Goal: Transaction & Acquisition: Purchase product/service

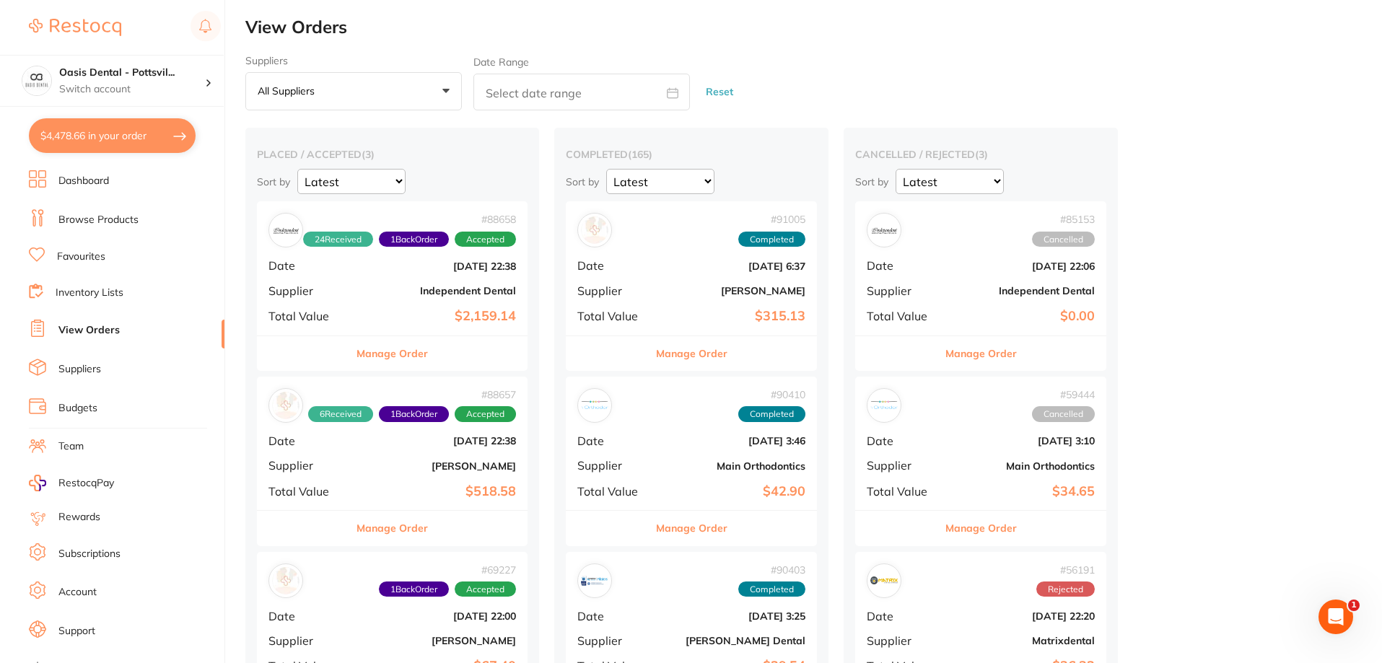
click at [97, 256] on link "Favourites" at bounding box center [81, 257] width 48 height 14
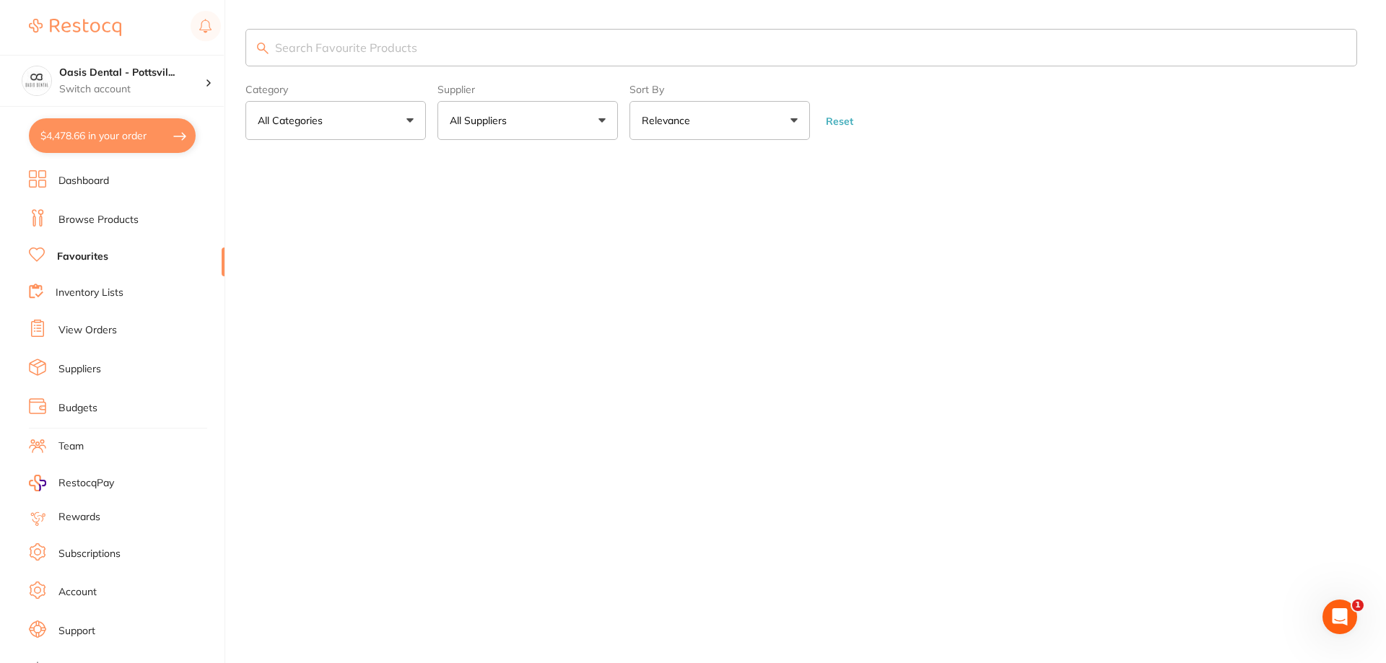
click at [362, 44] on input "search" at bounding box center [801, 48] width 1112 height 38
type input "unitek transbond LR"
click at [101, 222] on link "Browse Products" at bounding box center [98, 220] width 80 height 14
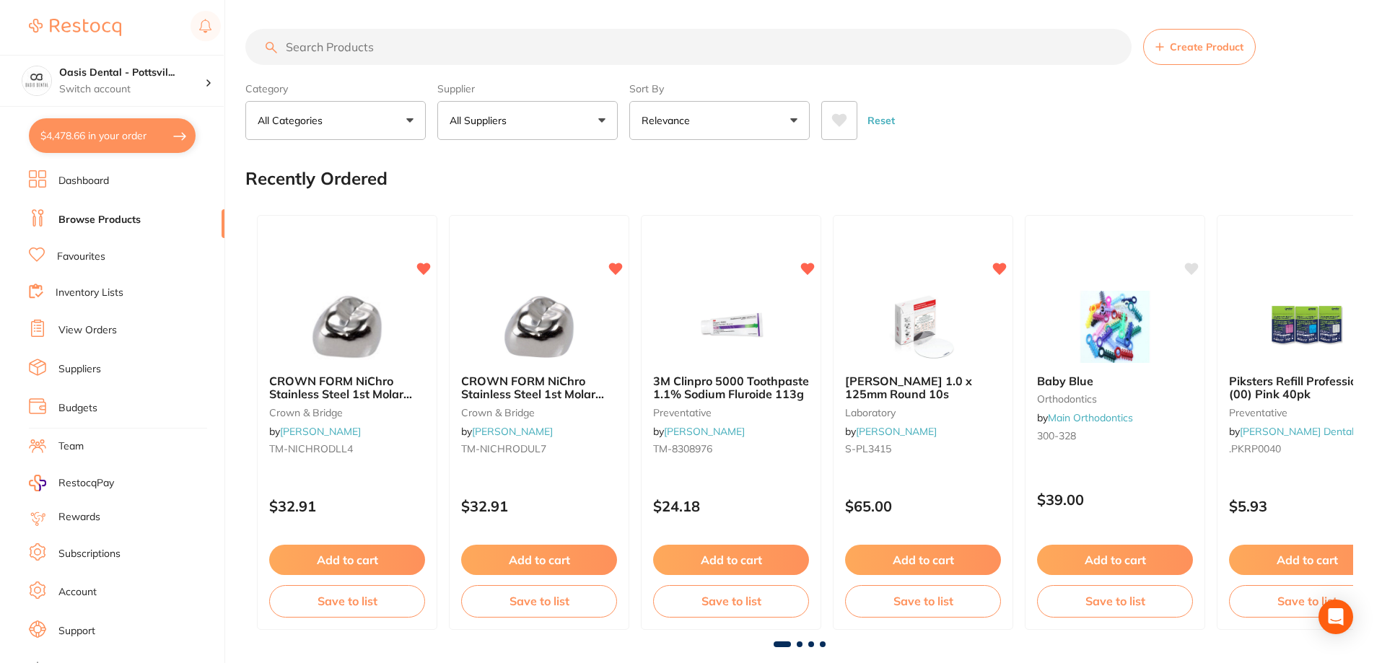
click at [332, 46] on input "search" at bounding box center [688, 47] width 886 height 36
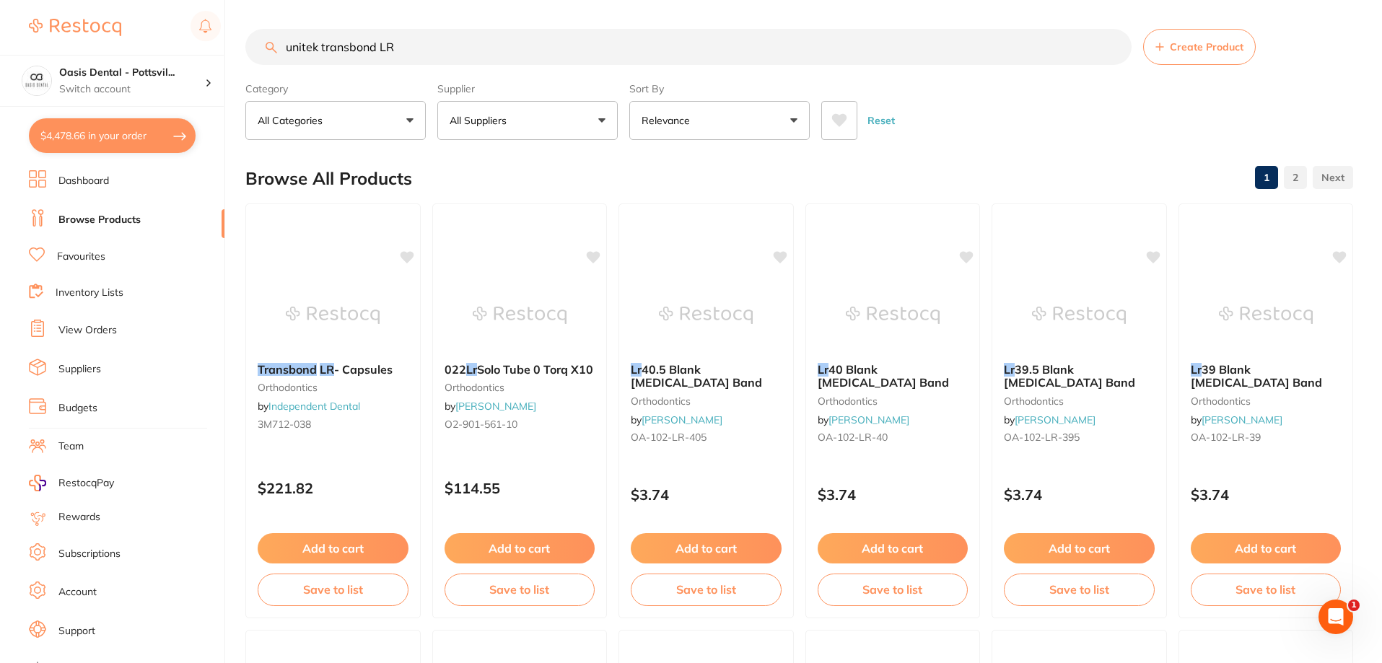
drag, startPoint x: 279, startPoint y: 42, endPoint x: 367, endPoint y: 139, distance: 131.4
click at [281, 45] on input "unitek transbond LR" at bounding box center [688, 47] width 886 height 36
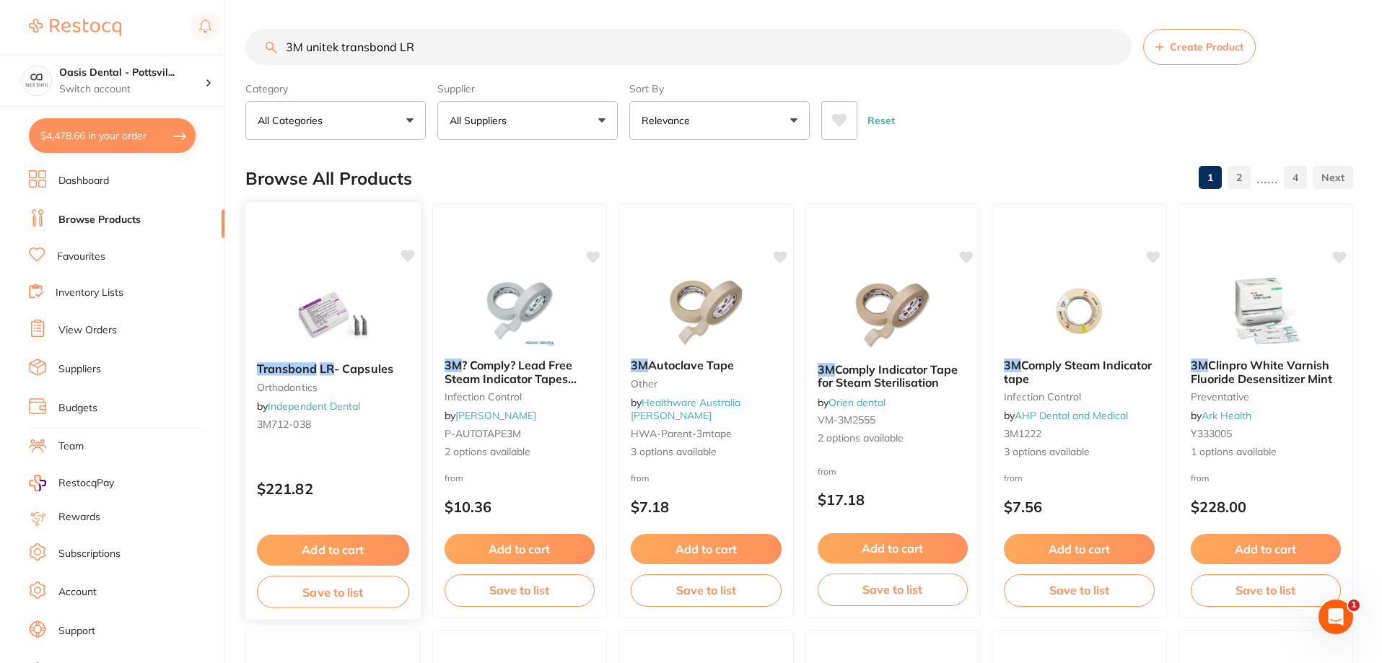
type input "3M unitek transbond LR"
click at [357, 417] on div "Transbond LR - Capsules orthodontics by Independent Dental 3M712-038" at bounding box center [332, 399] width 175 height 97
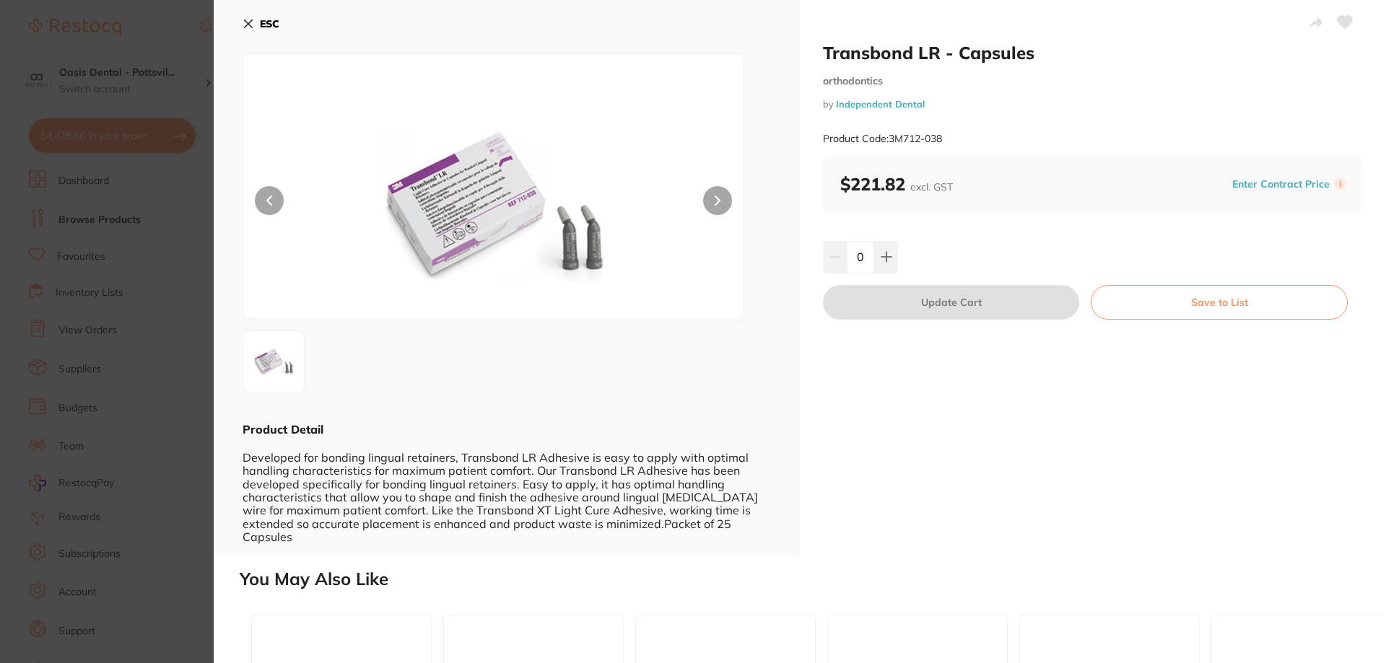
click at [255, 25] on button "ESC" at bounding box center [261, 24] width 37 height 25
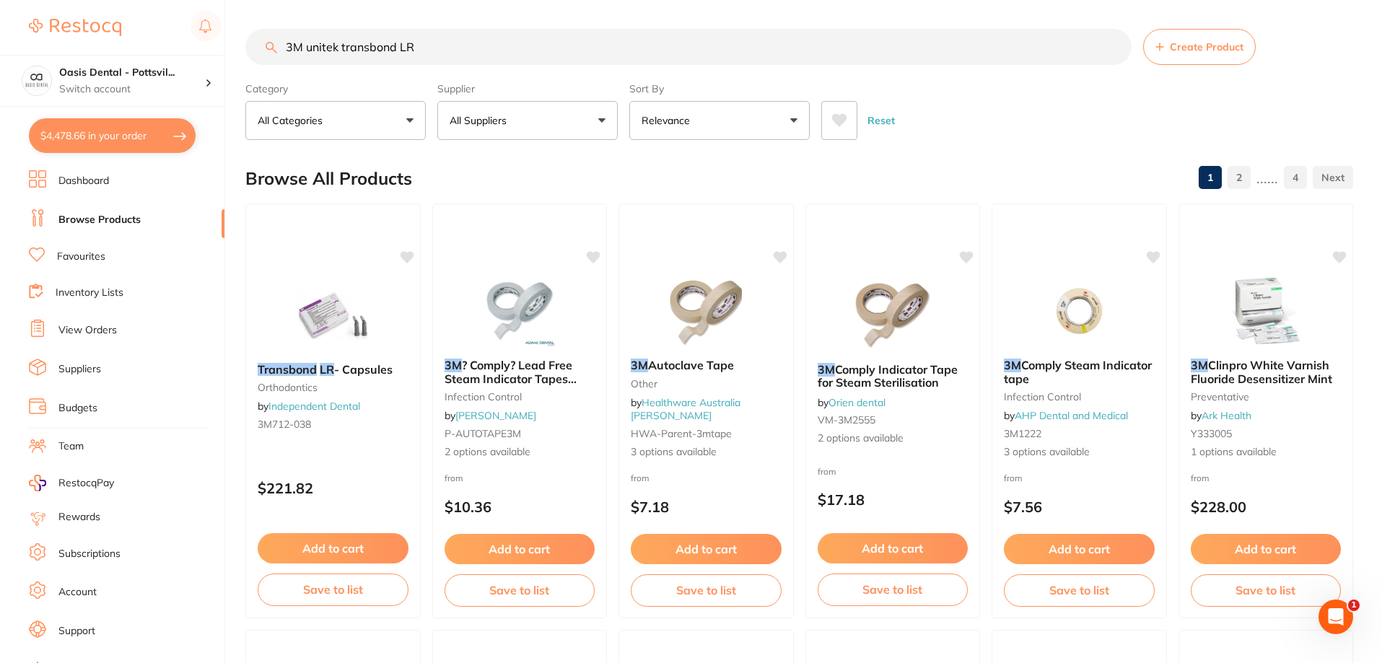
click at [97, 260] on link "Favourites" at bounding box center [81, 257] width 48 height 14
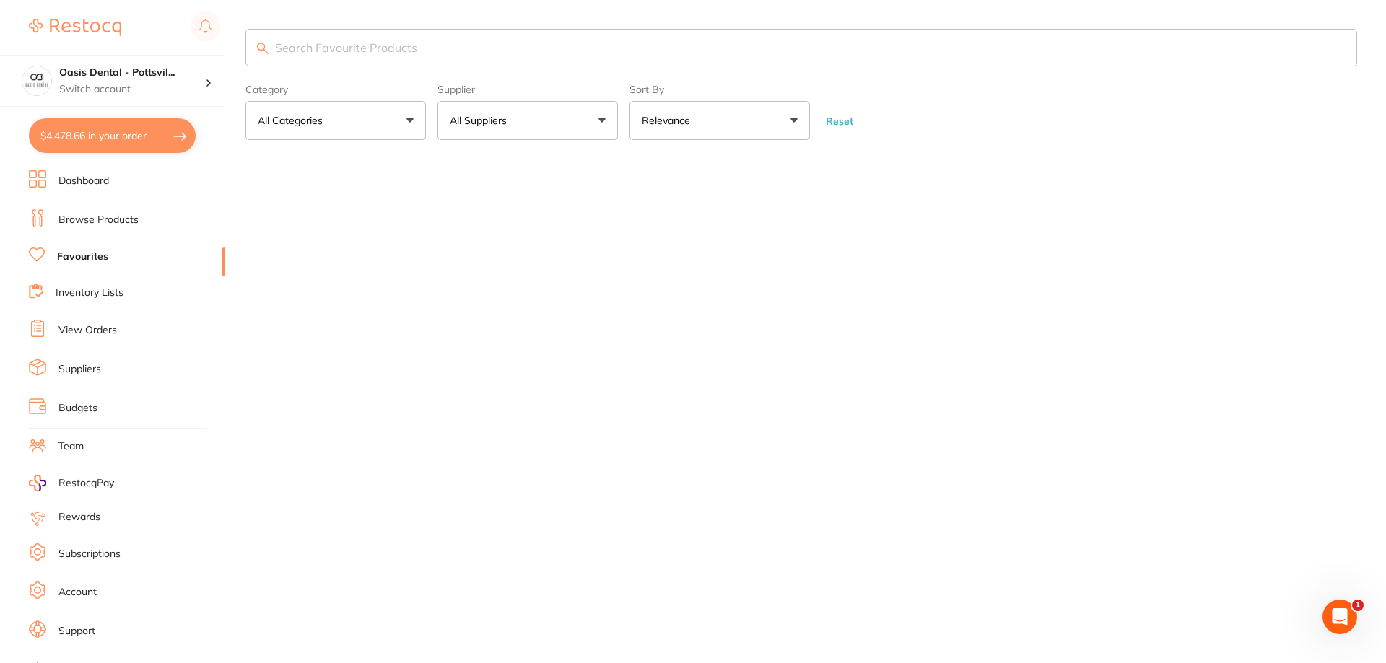
click at [341, 47] on input "search" at bounding box center [801, 48] width 1112 height 38
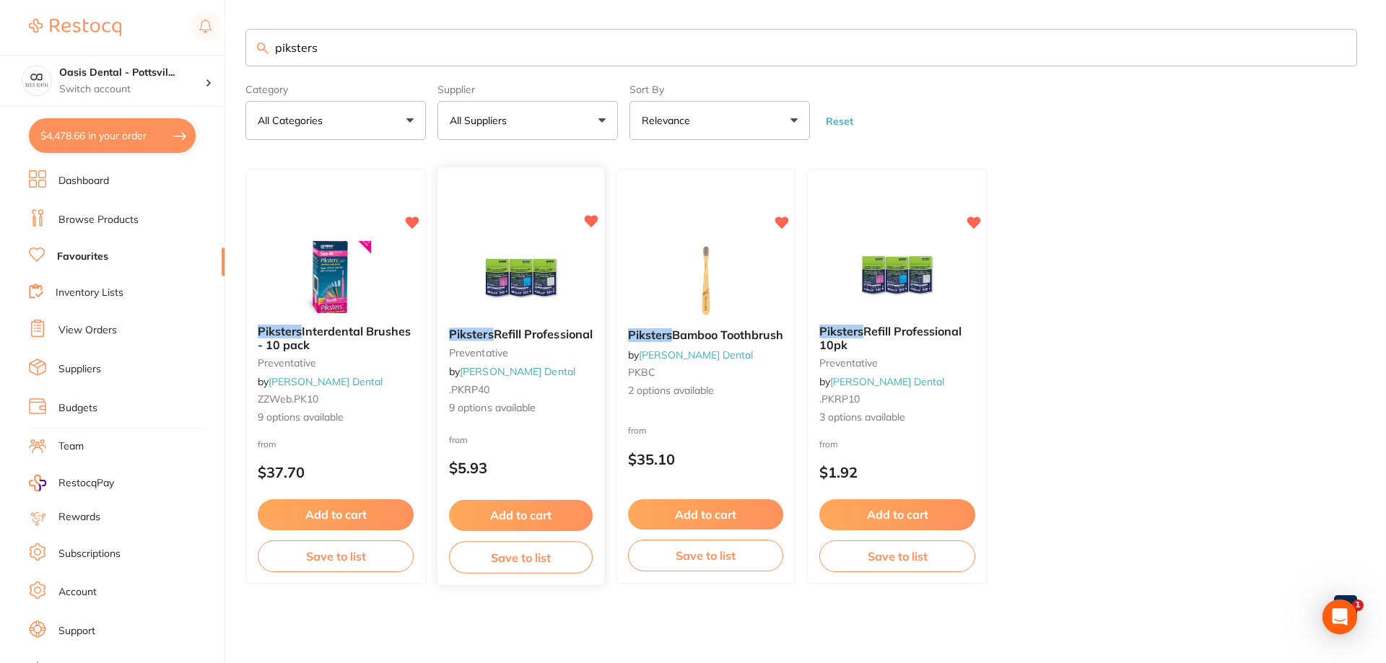
type input "piksters"
click at [578, 378] on div "Piksters Refill Professional preventative by [PERSON_NAME] Dental .PKRP40 9 opt…" at bounding box center [520, 372] width 167 height 111
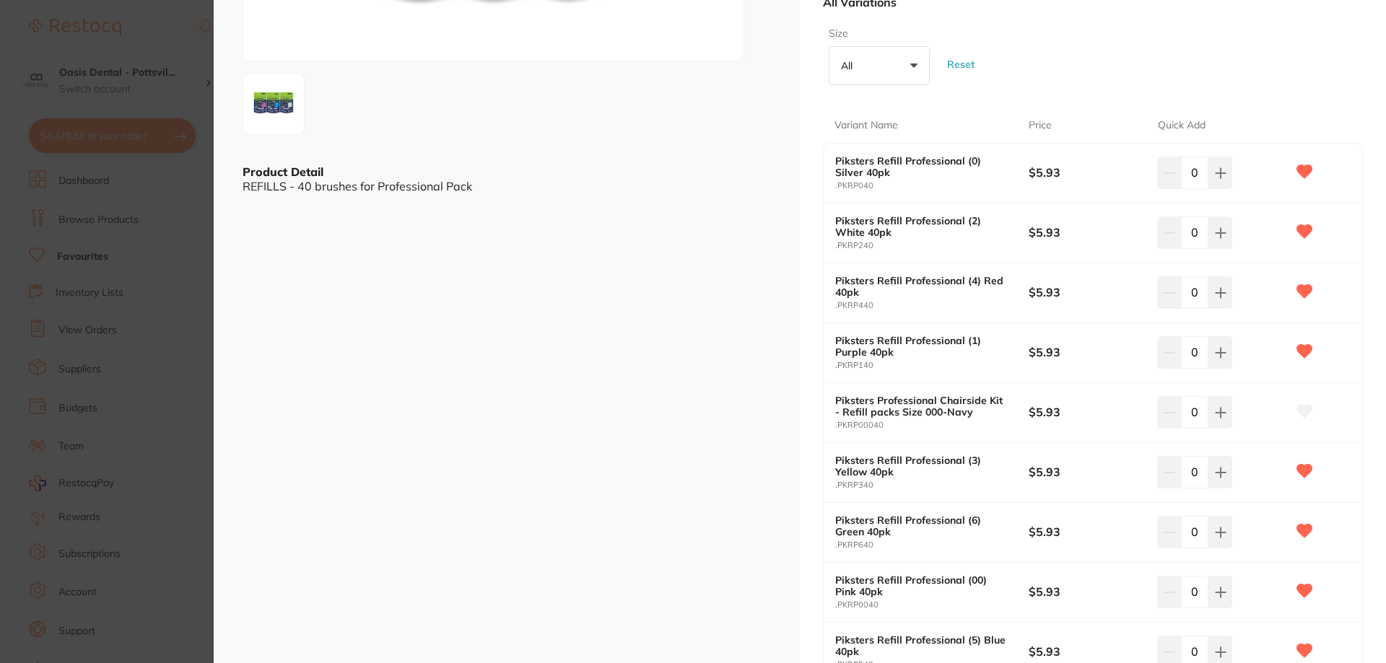
scroll to position [289, 0]
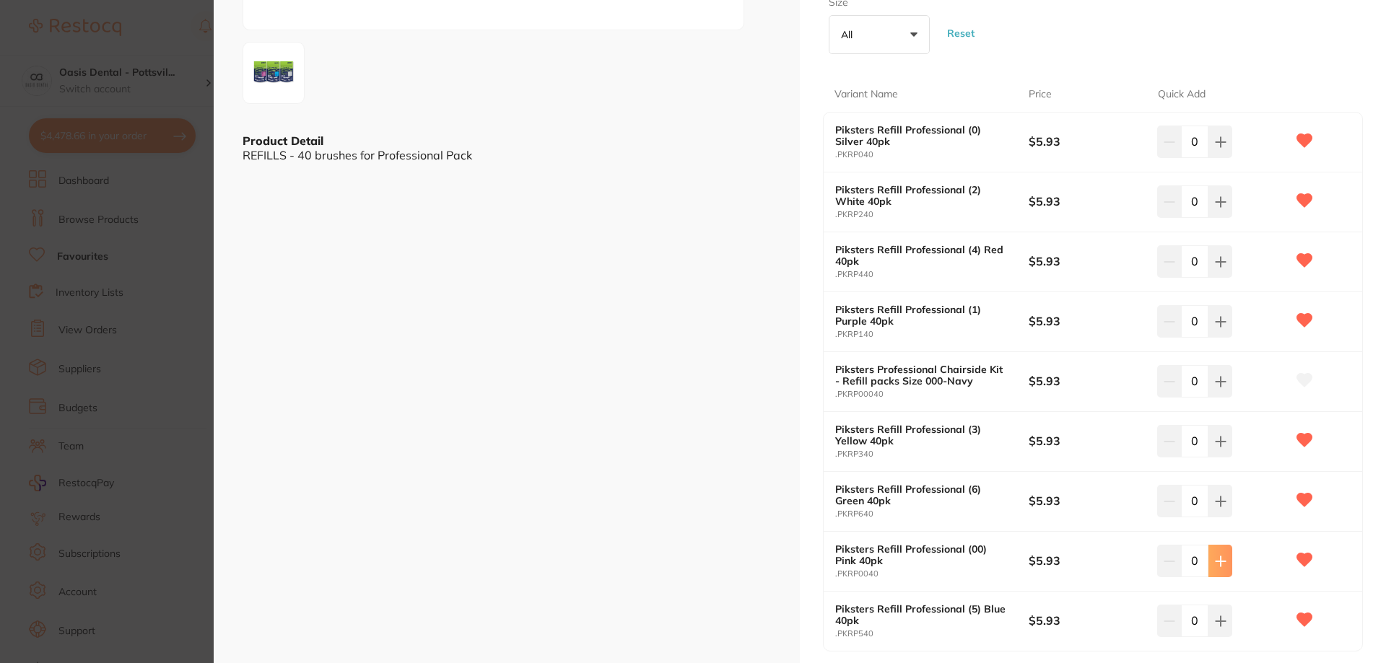
click at [1222, 562] on icon at bounding box center [1220, 561] width 9 height 9
click at [1220, 559] on icon at bounding box center [1221, 562] width 12 height 12
click at [1164, 560] on icon at bounding box center [1170, 562] width 12 height 12
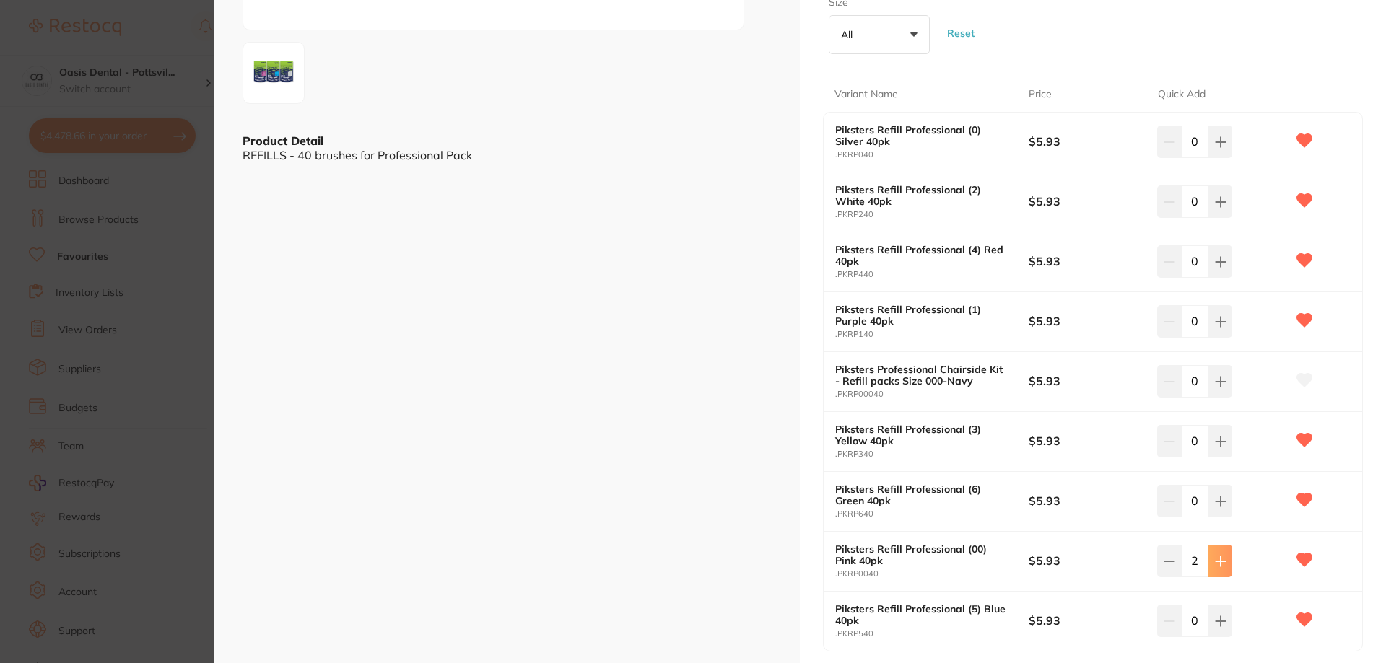
click at [1215, 565] on icon at bounding box center [1221, 562] width 12 height 12
type input "3"
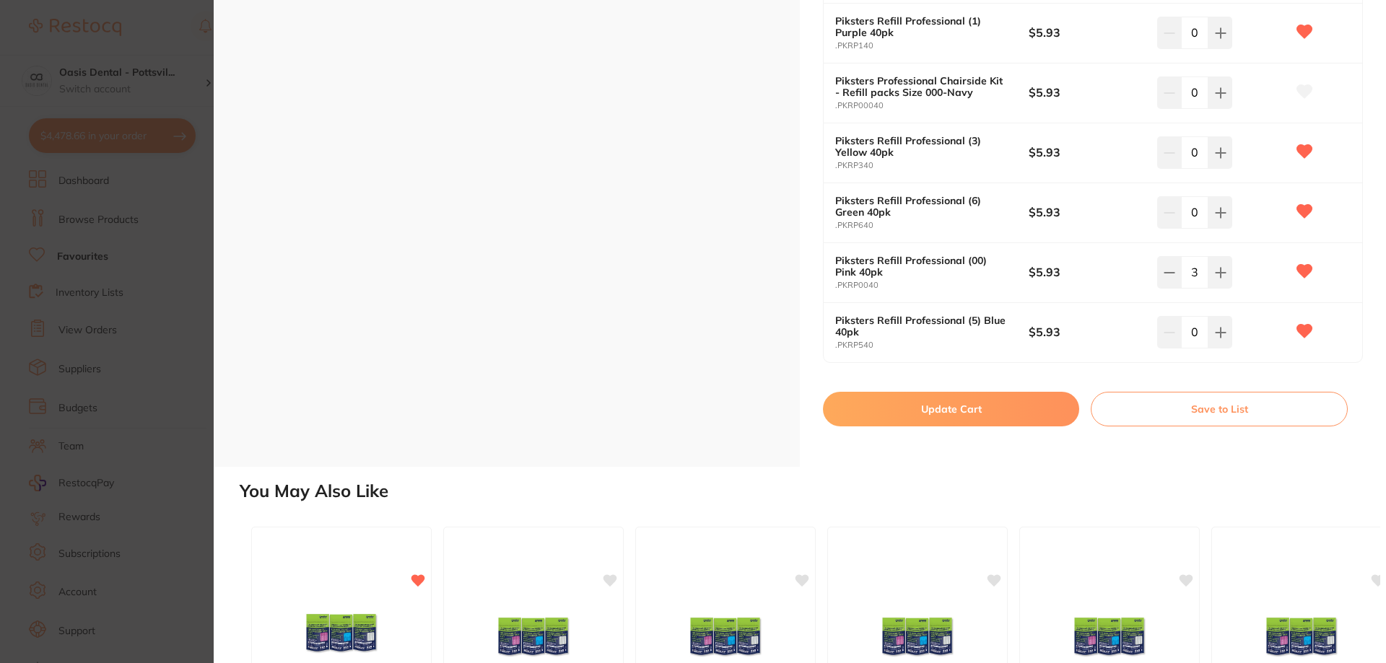
click at [960, 412] on button "Update Cart" at bounding box center [951, 409] width 256 height 35
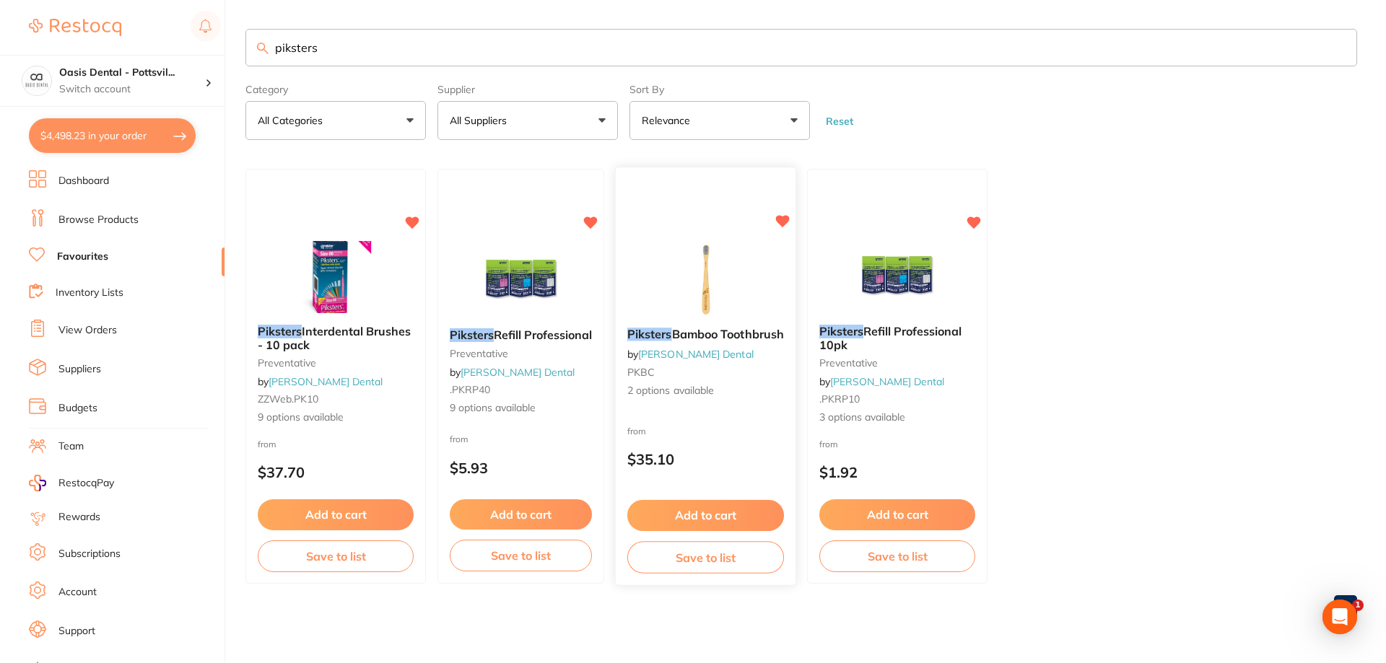
click at [744, 284] on img at bounding box center [705, 280] width 95 height 73
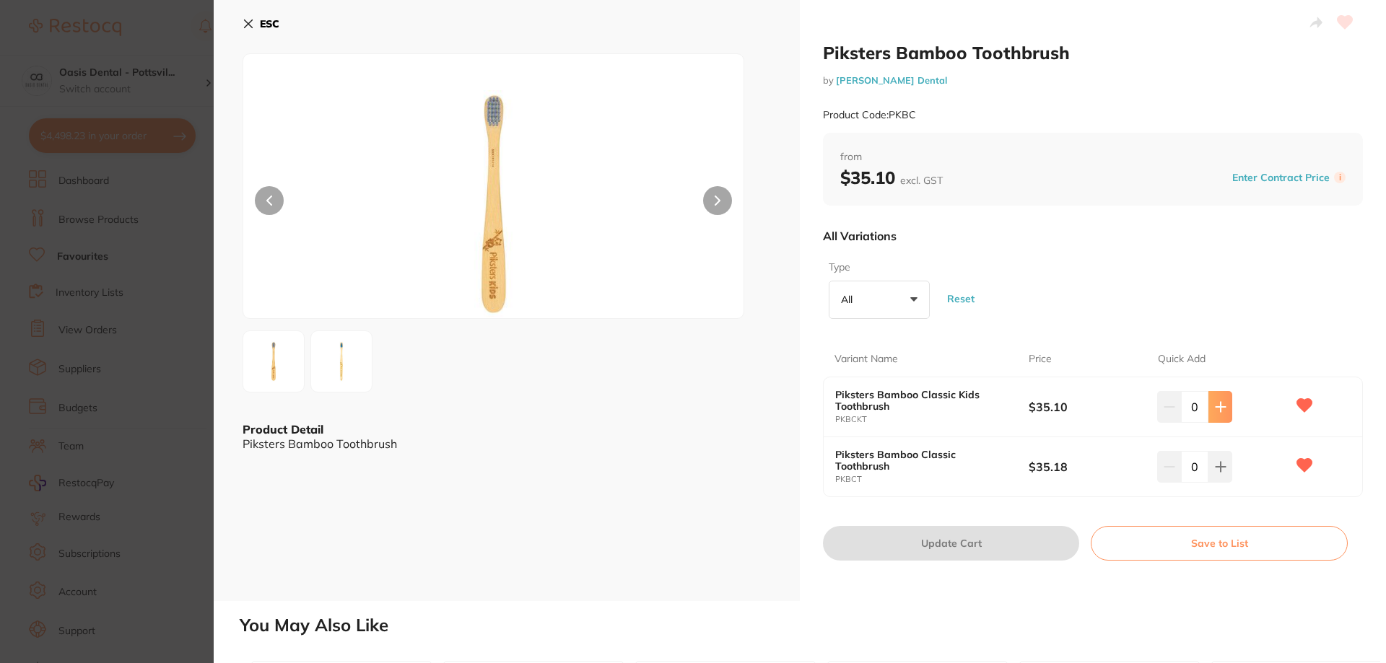
click at [1216, 407] on icon at bounding box center [1220, 406] width 9 height 9
click at [1218, 406] on icon at bounding box center [1220, 406] width 9 height 9
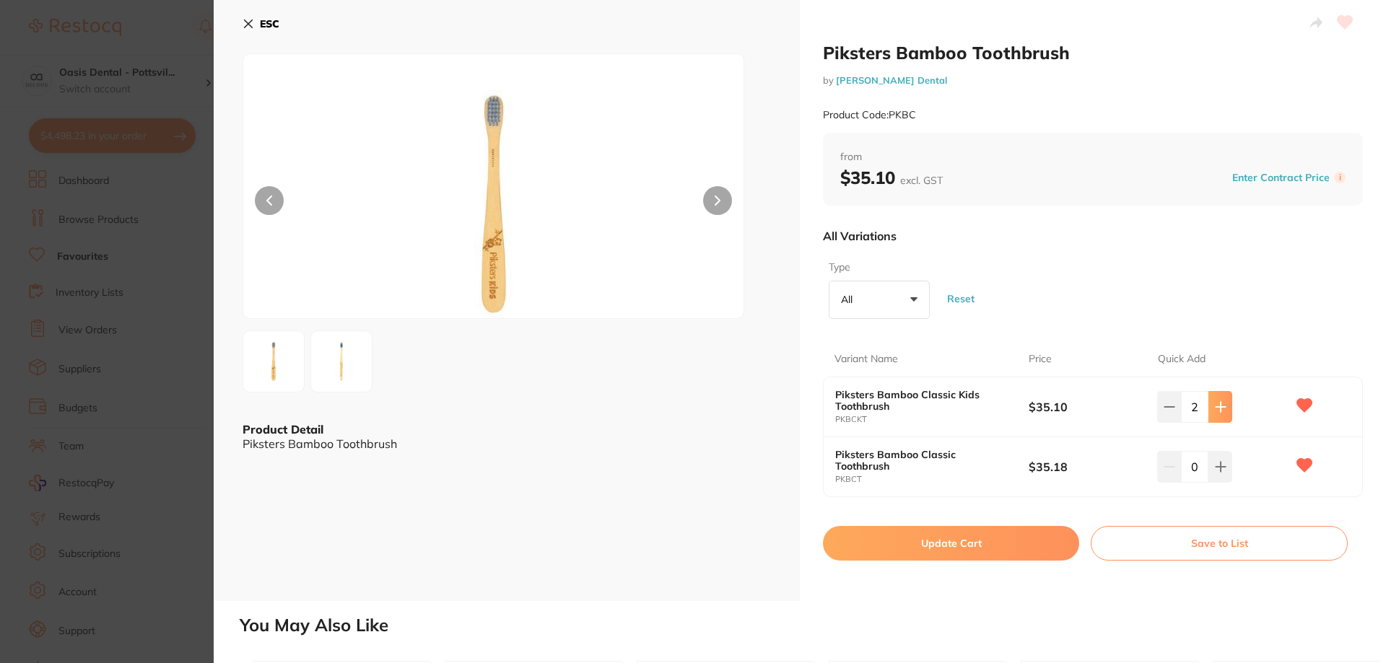
click at [1218, 406] on icon at bounding box center [1220, 406] width 9 height 9
type input "4"
click at [955, 541] on button "Update Cart" at bounding box center [951, 543] width 256 height 35
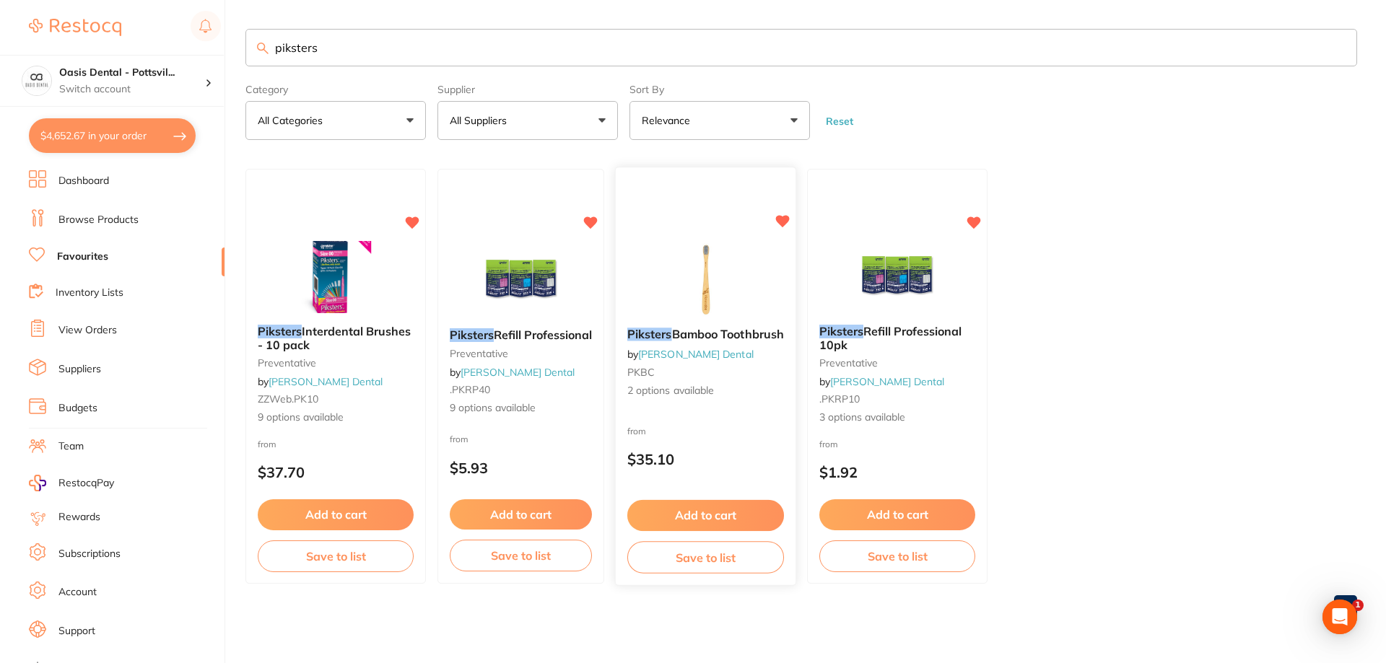
click at [759, 288] on div at bounding box center [706, 280] width 180 height 73
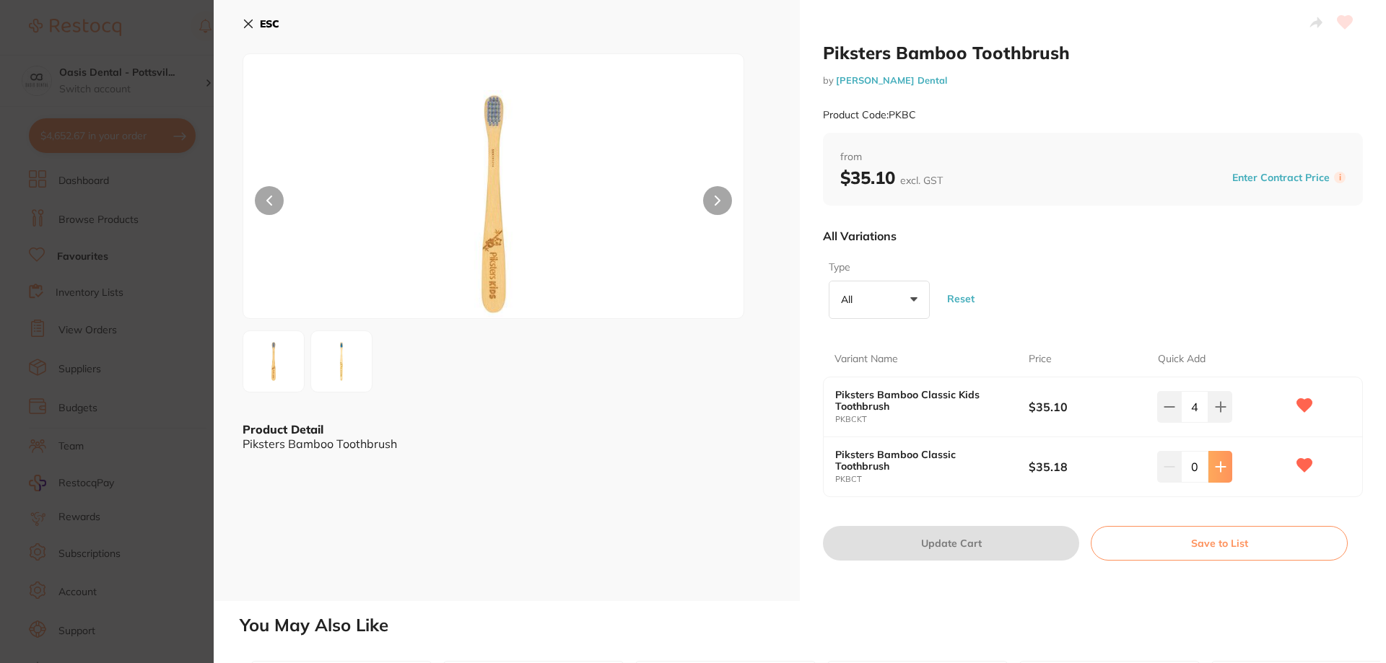
click at [1219, 466] on icon at bounding box center [1221, 467] width 12 height 12
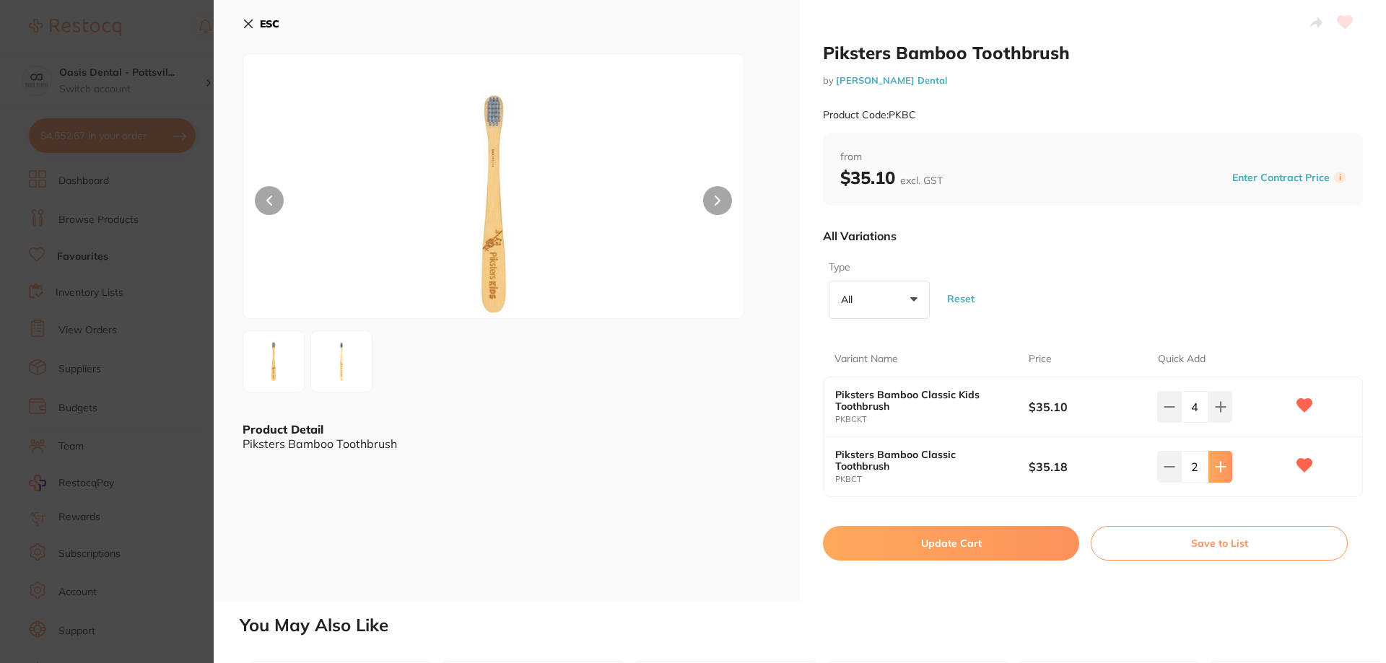
click at [1219, 466] on icon at bounding box center [1221, 467] width 12 height 12
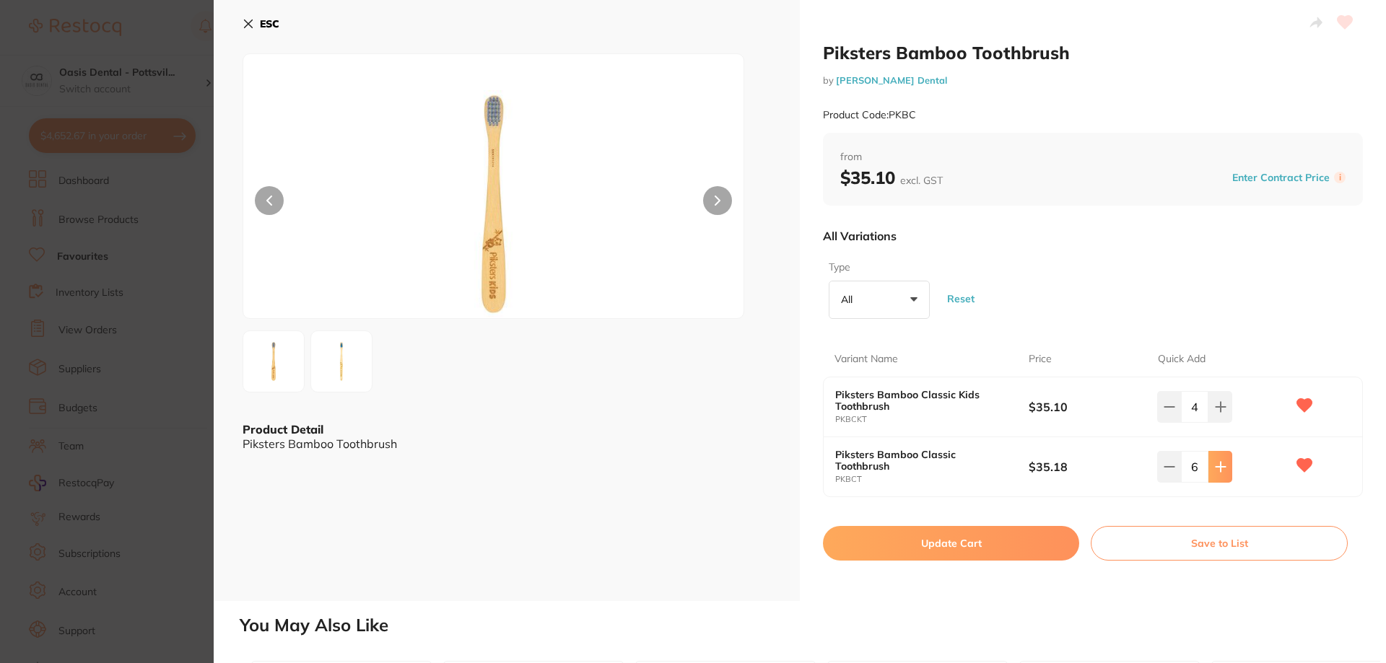
click at [1219, 466] on icon at bounding box center [1221, 467] width 12 height 12
click at [1166, 466] on icon at bounding box center [1170, 467] width 12 height 12
type input "6"
click at [962, 550] on button "Update Cart" at bounding box center [951, 543] width 256 height 35
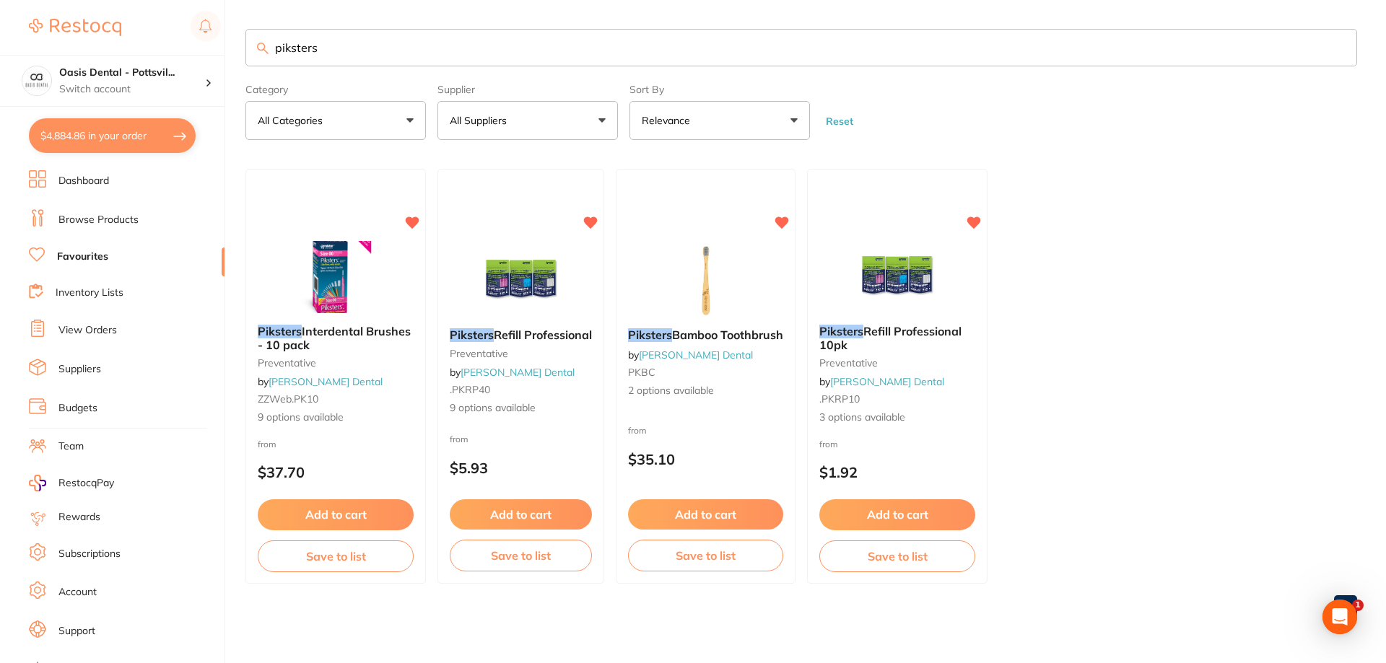
click at [87, 130] on button "$4,884.86 in your order" at bounding box center [112, 135] width 167 height 35
checkbox input "true"
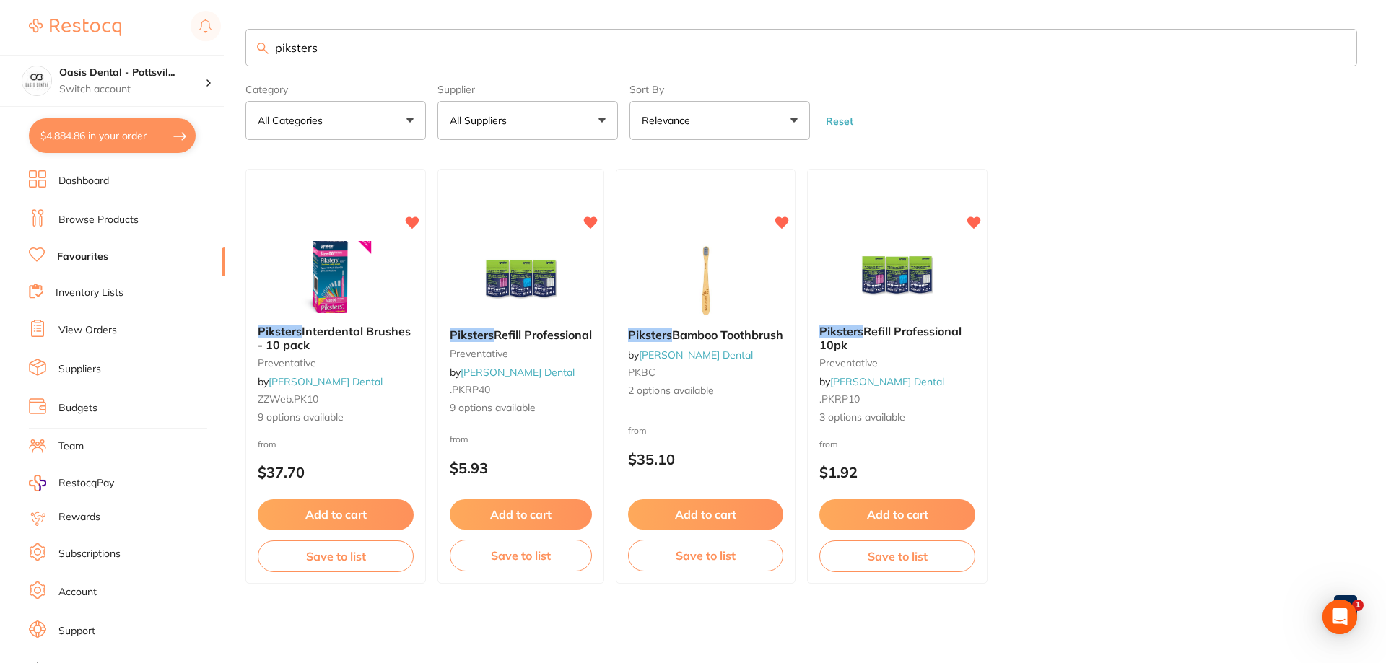
checkbox input "true"
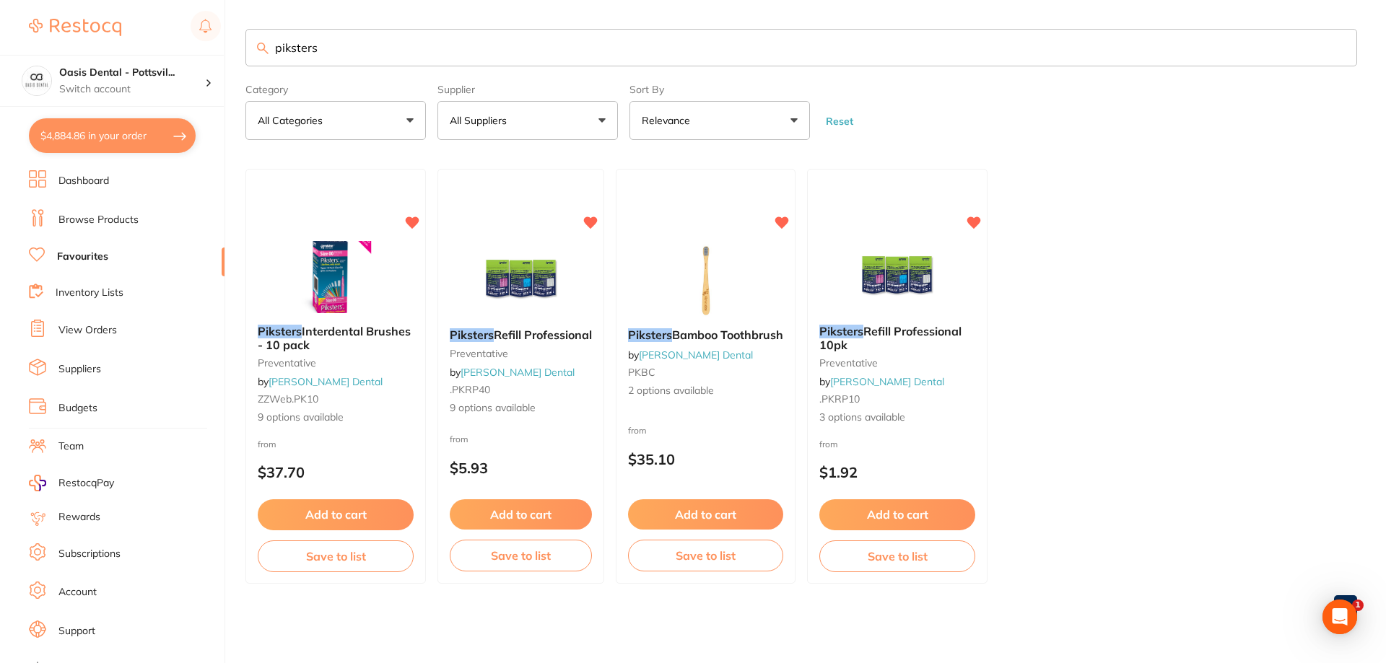
checkbox input "true"
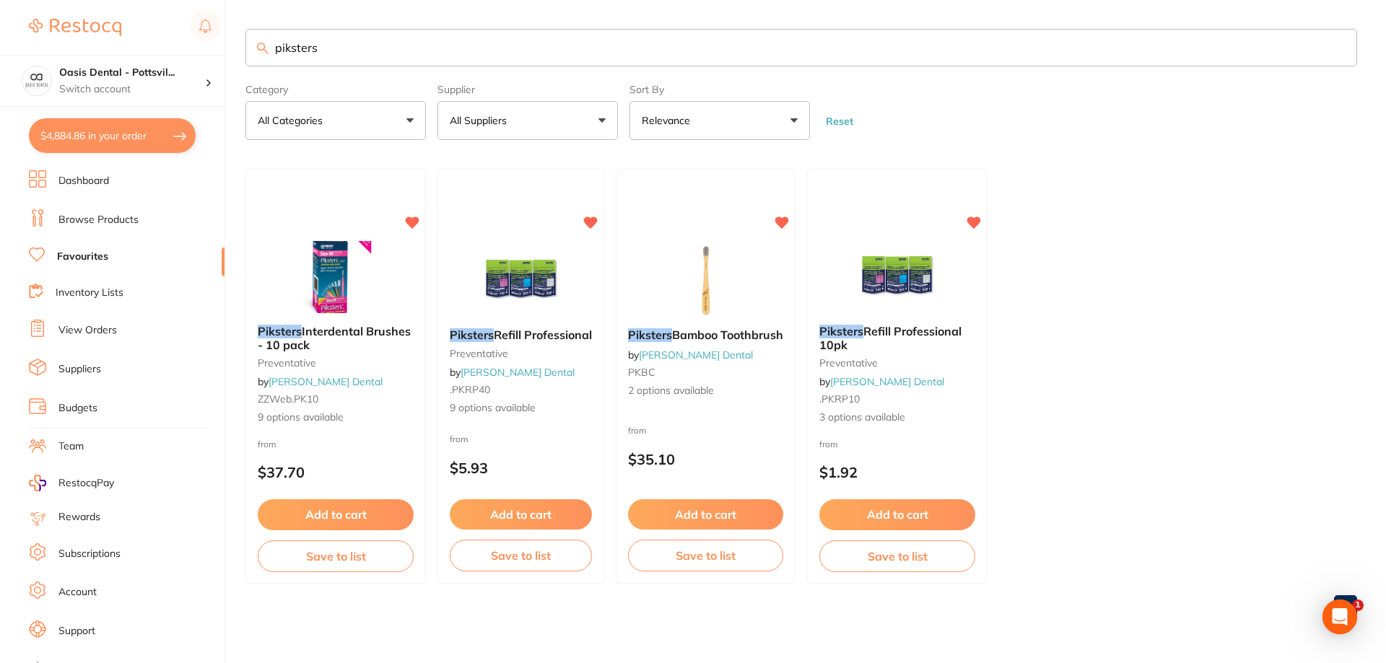
checkbox input "true"
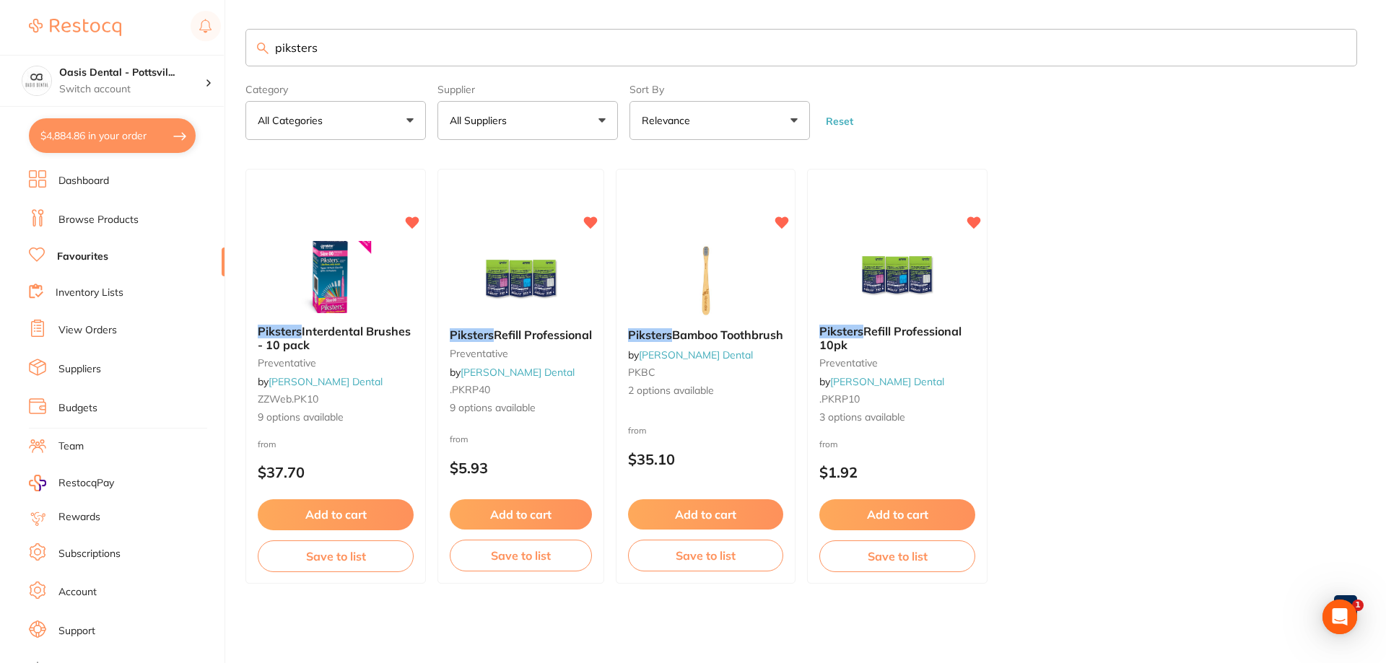
checkbox input "true"
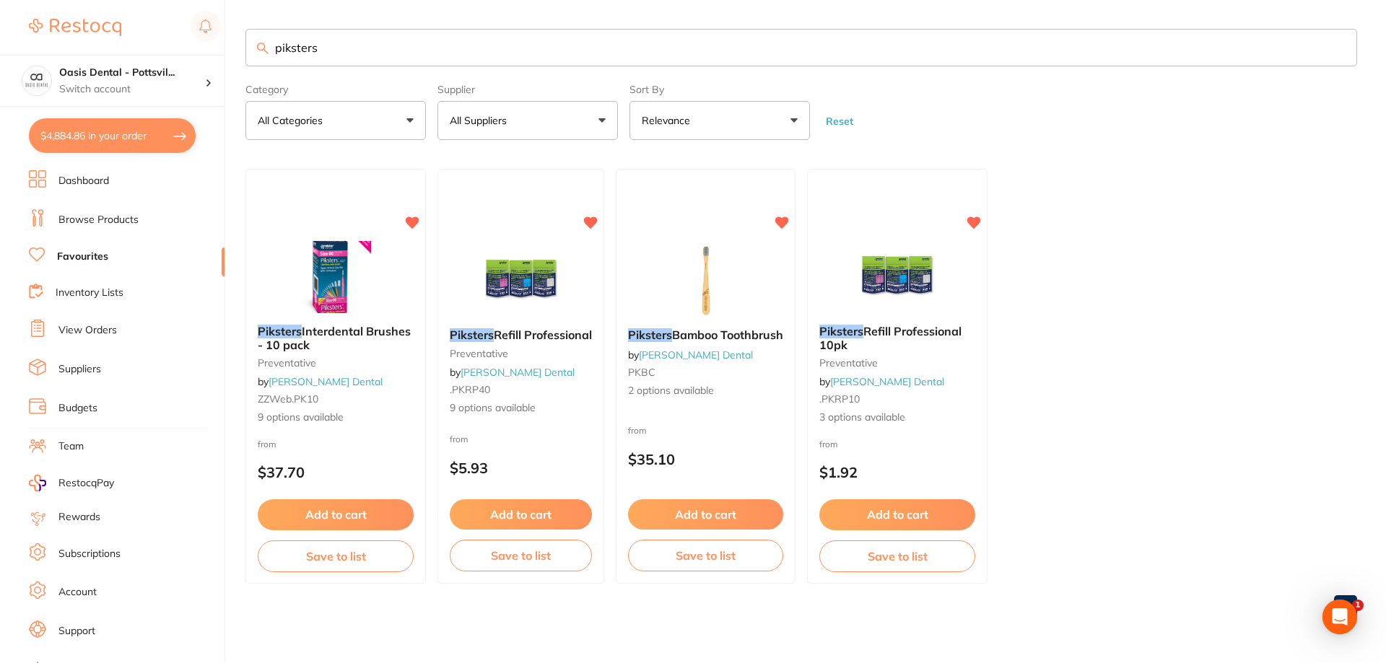
checkbox input "true"
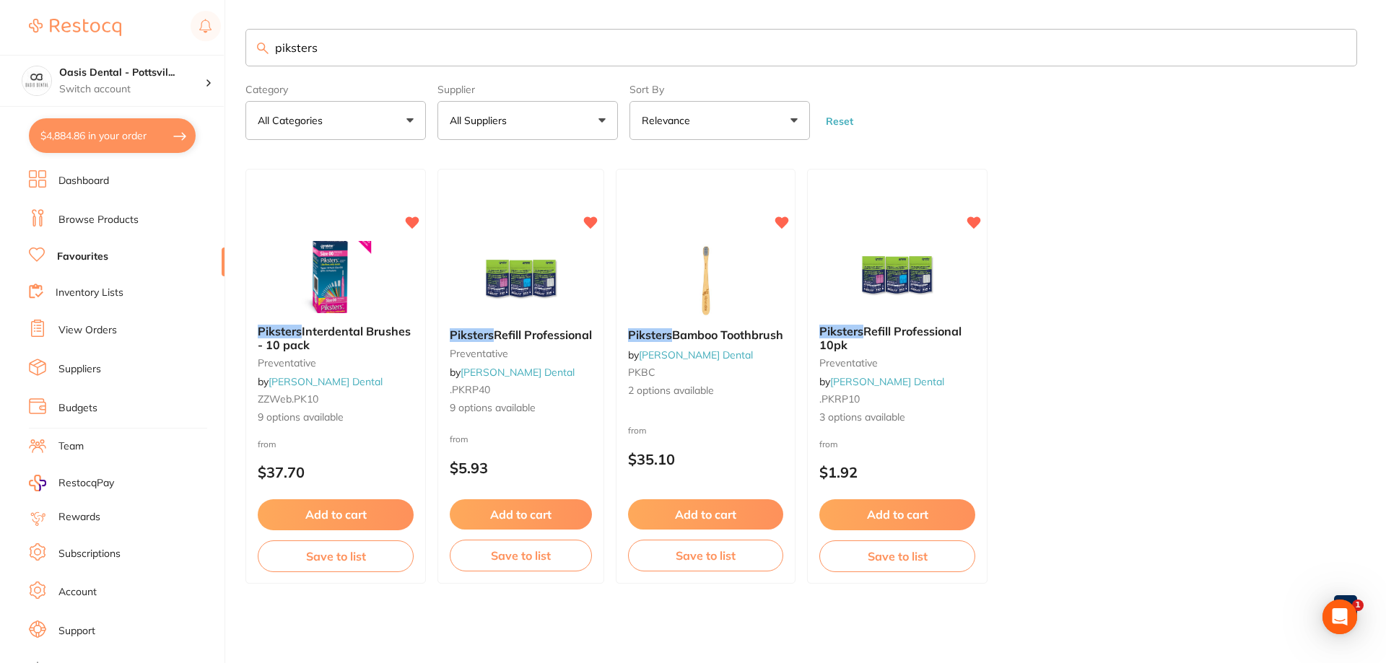
checkbox input "true"
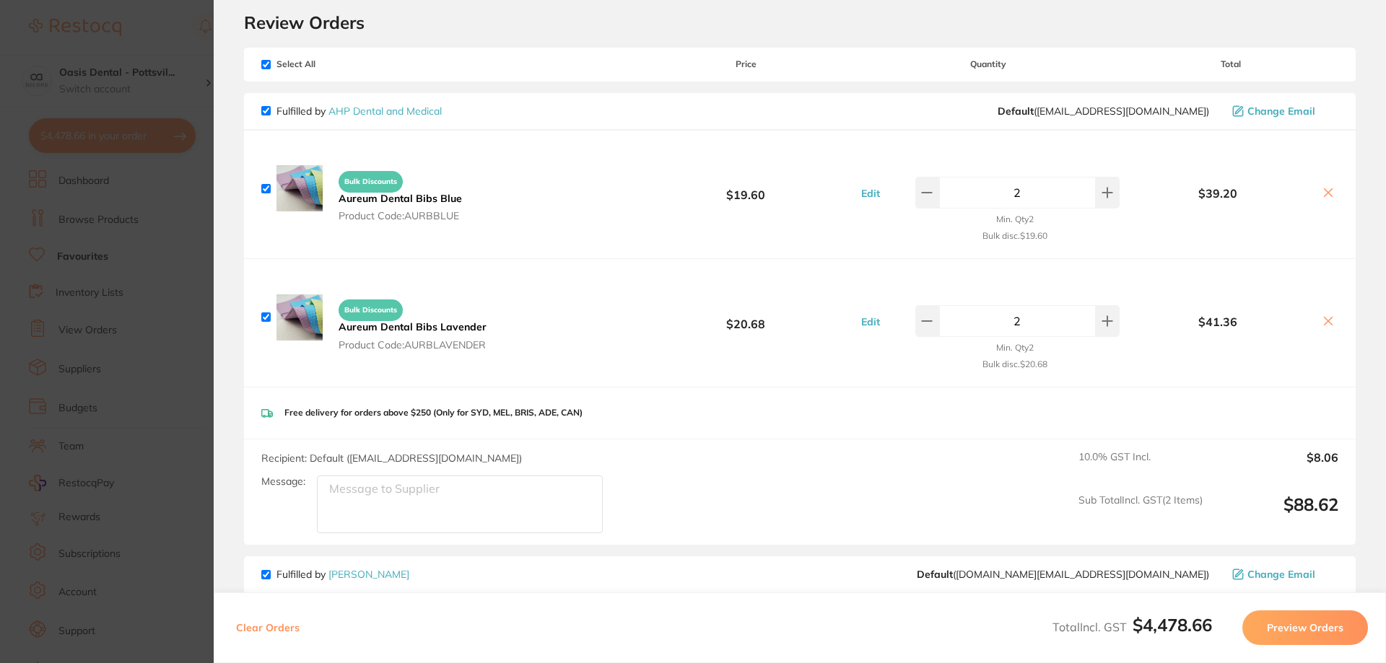
scroll to position [72, 0]
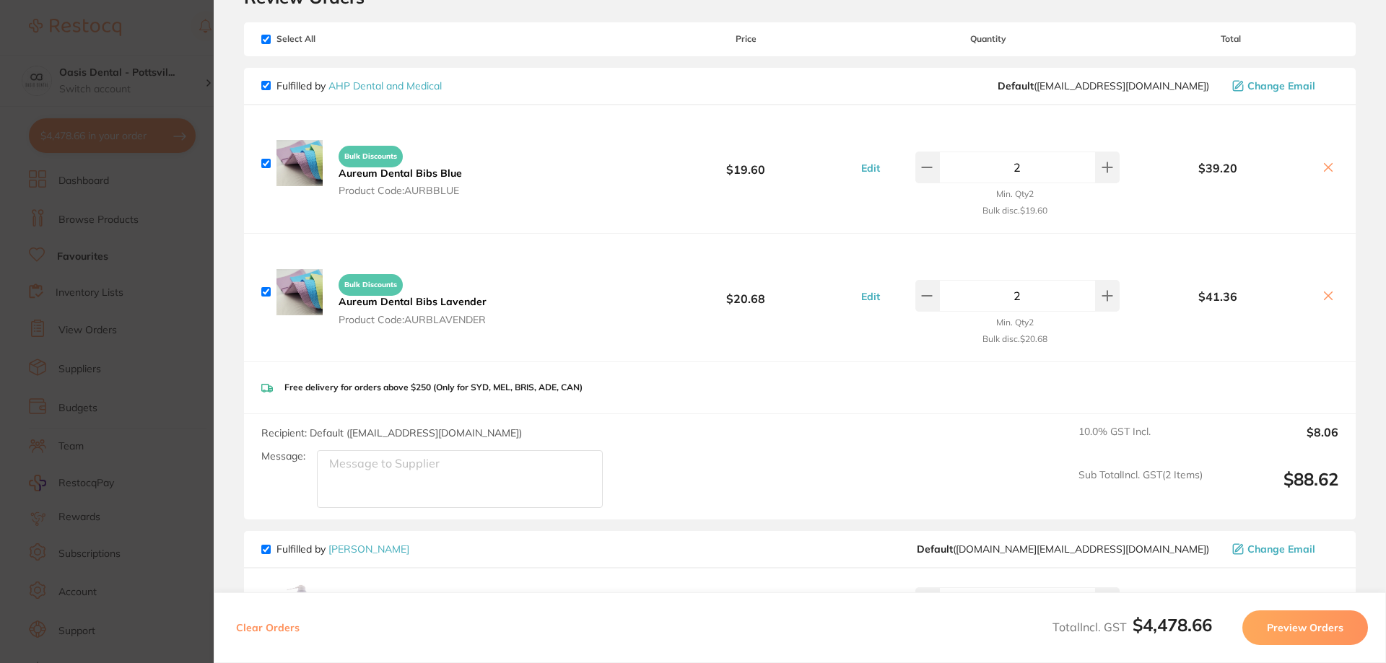
checkbox input "true"
checkbox input "false"
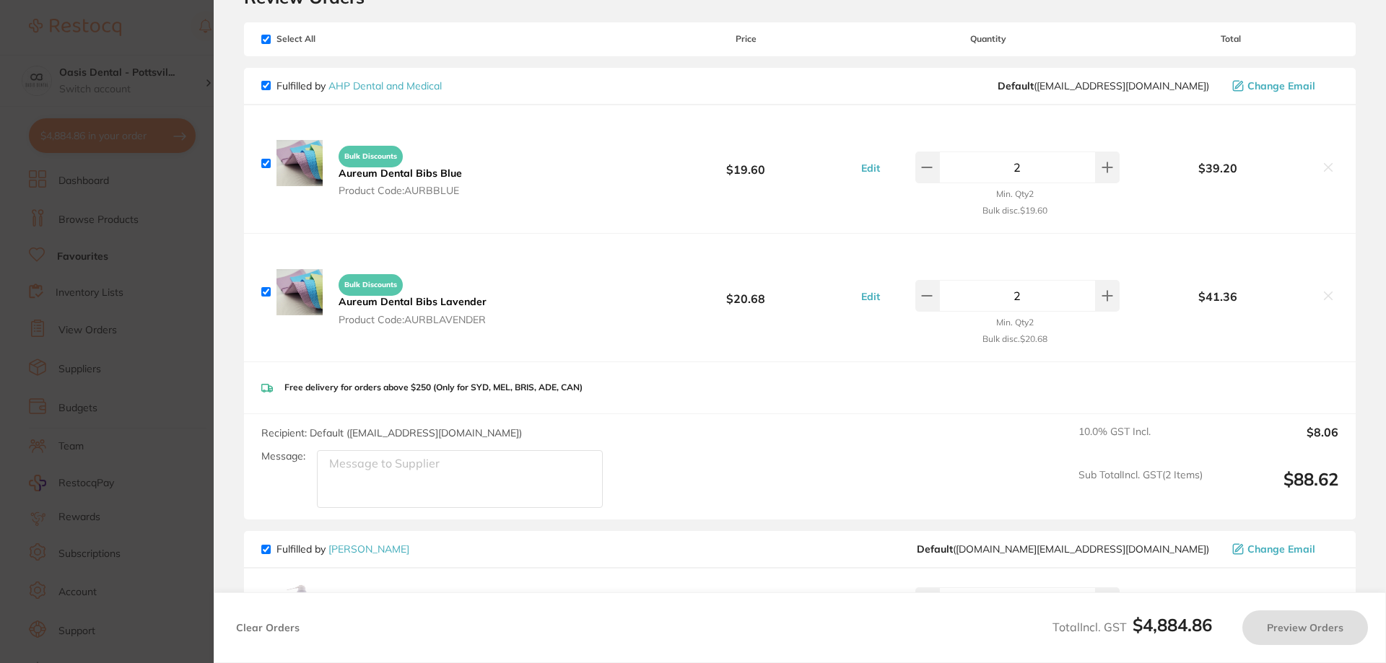
checkbox input "true"
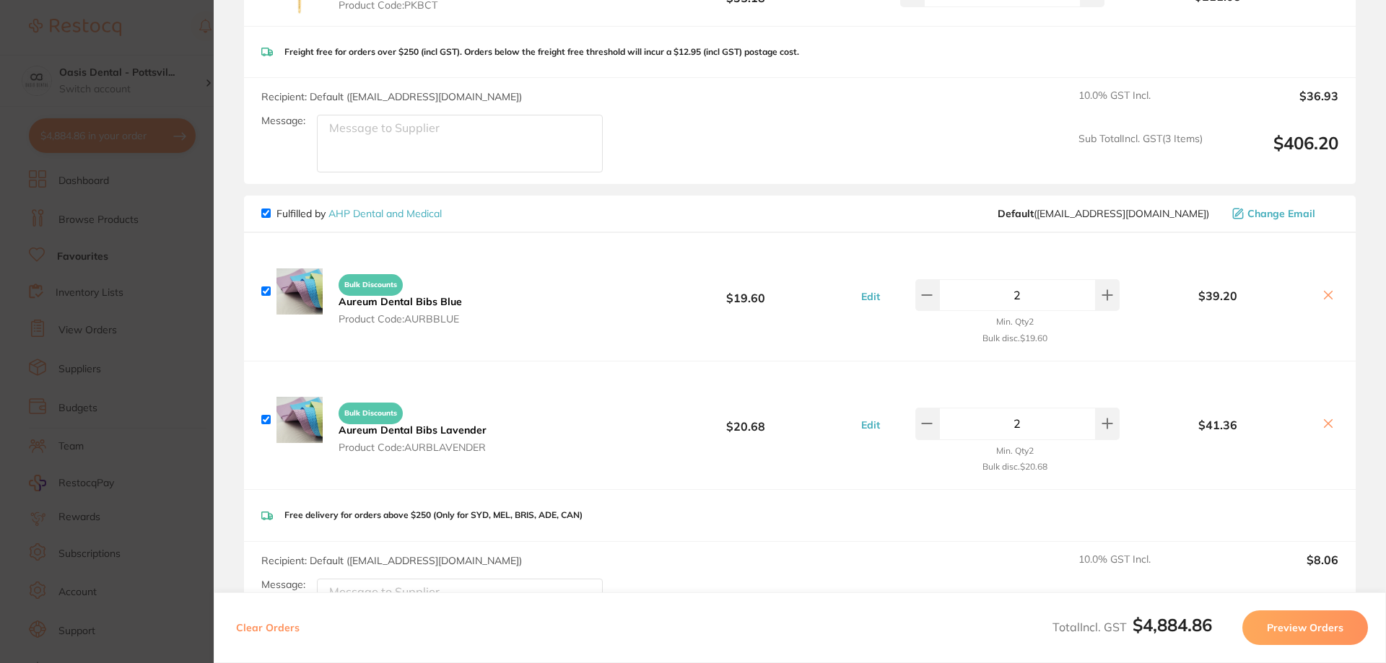
scroll to position [0, 0]
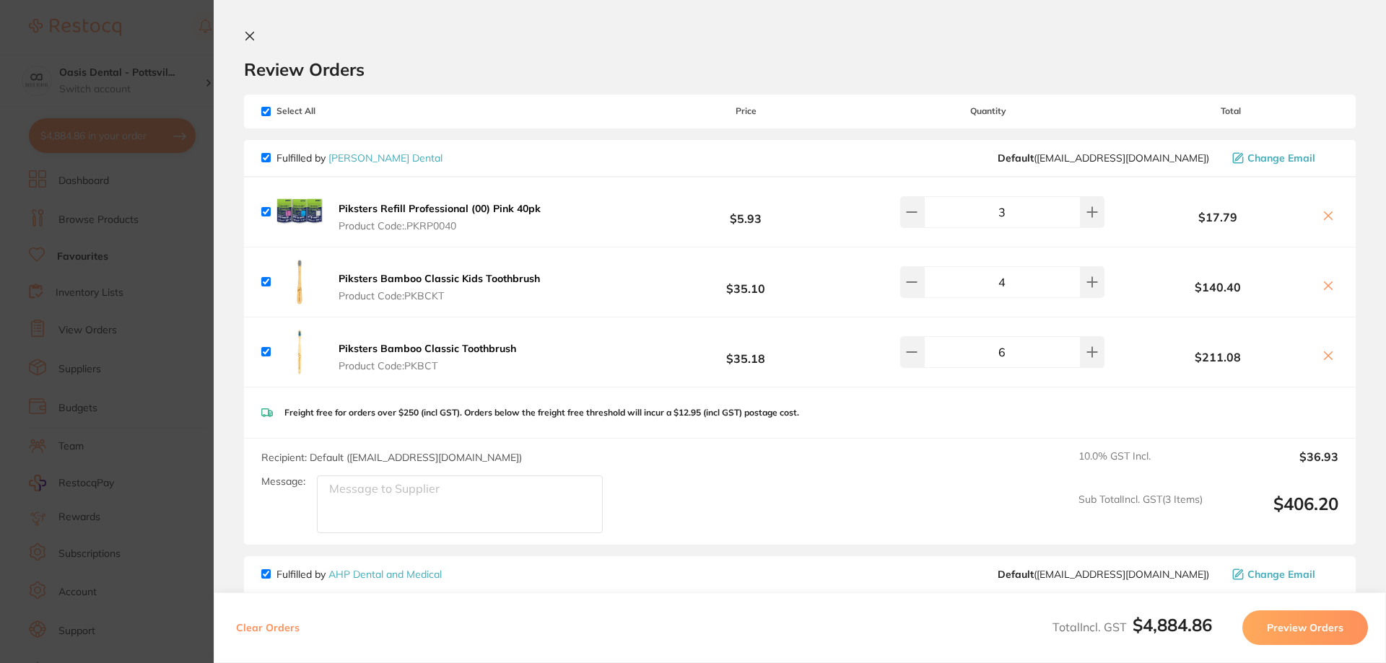
click at [266, 108] on input "checkbox" at bounding box center [265, 111] width 9 height 9
checkbox input "false"
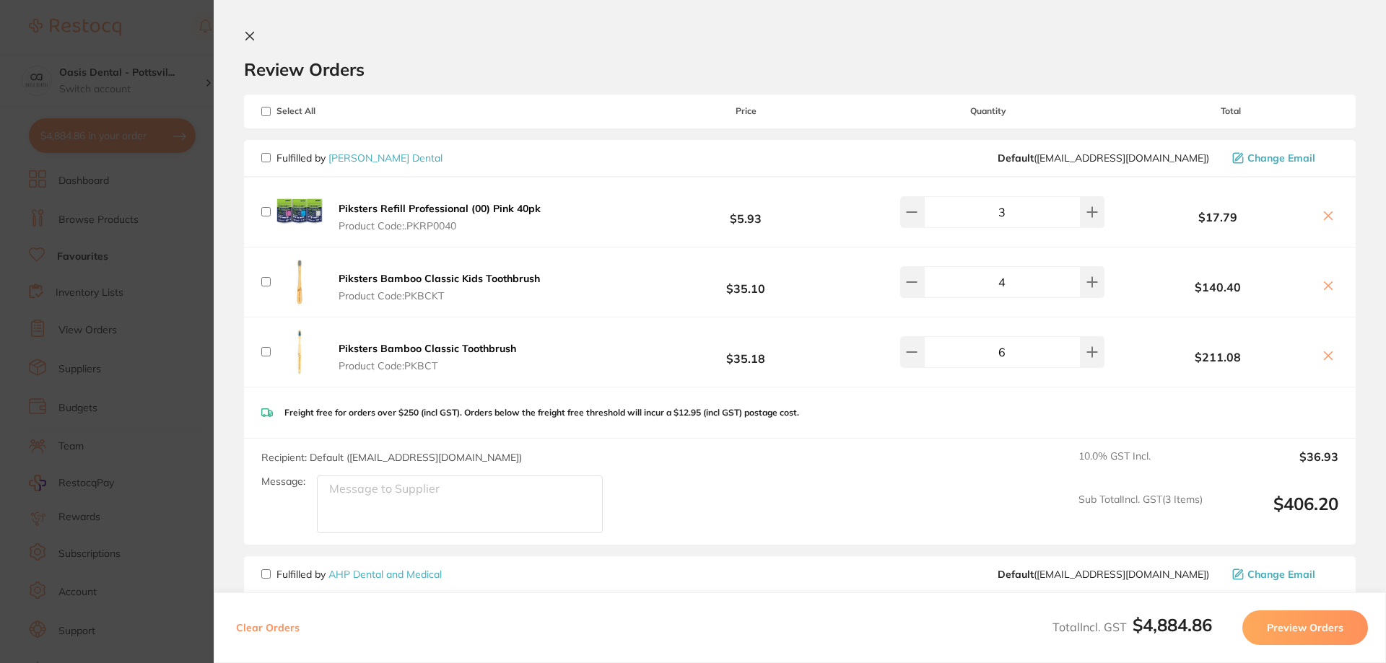
checkbox input "false"
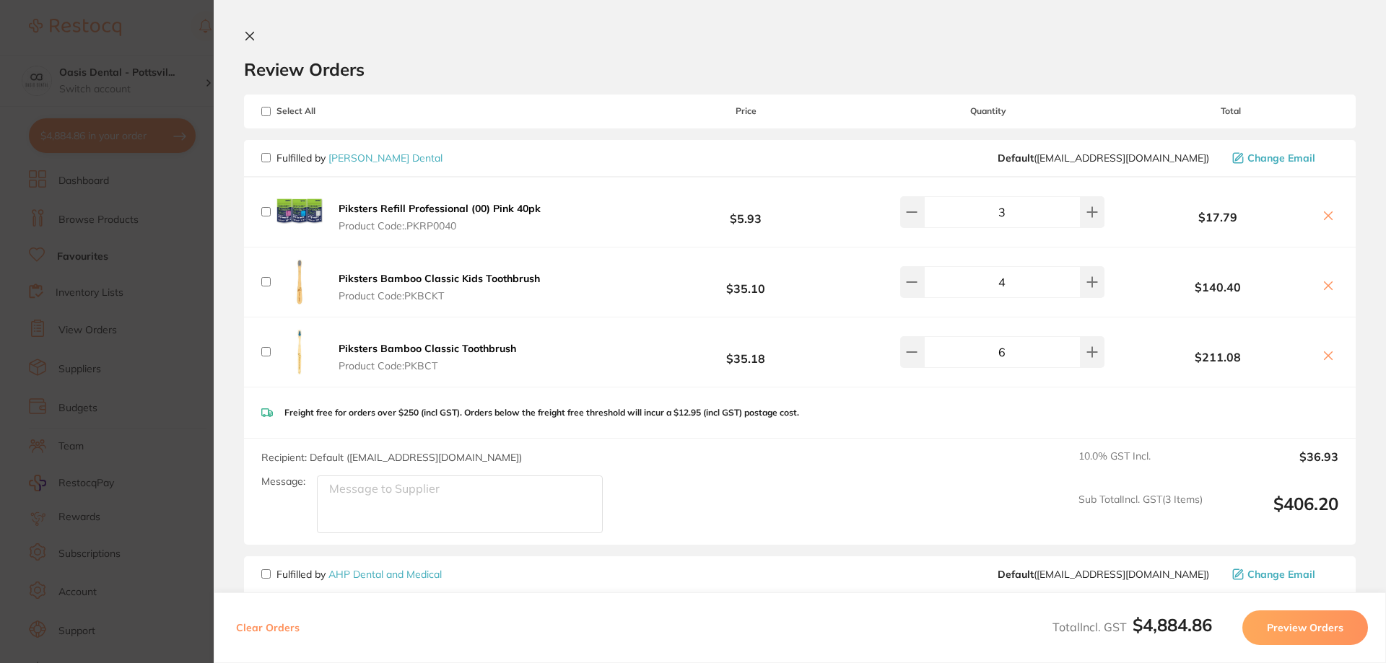
checkbox input "false"
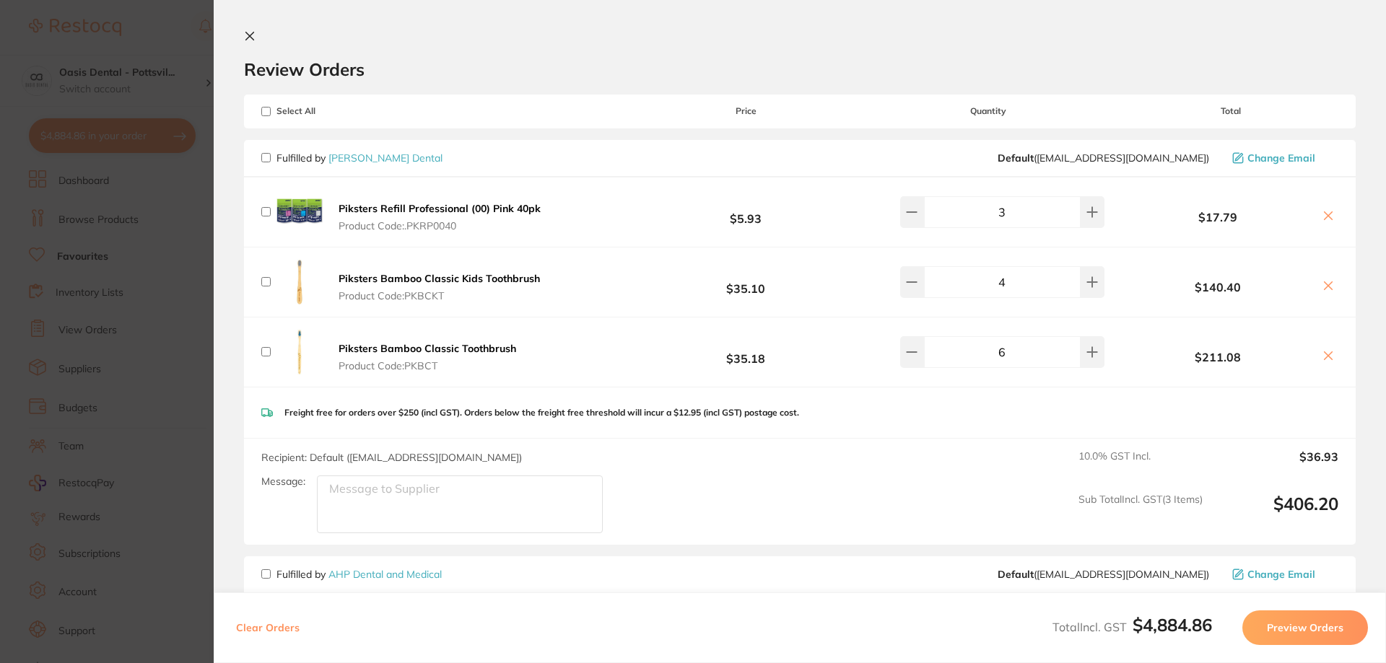
checkbox input "false"
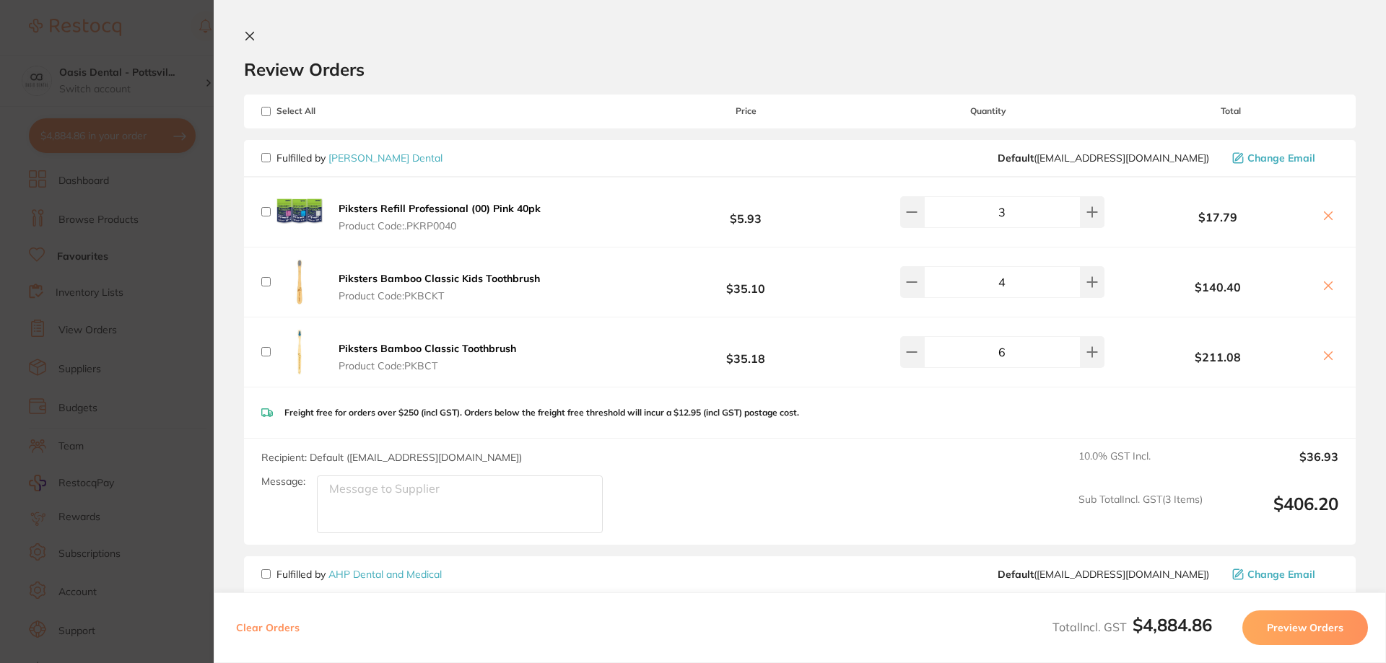
checkbox input "false"
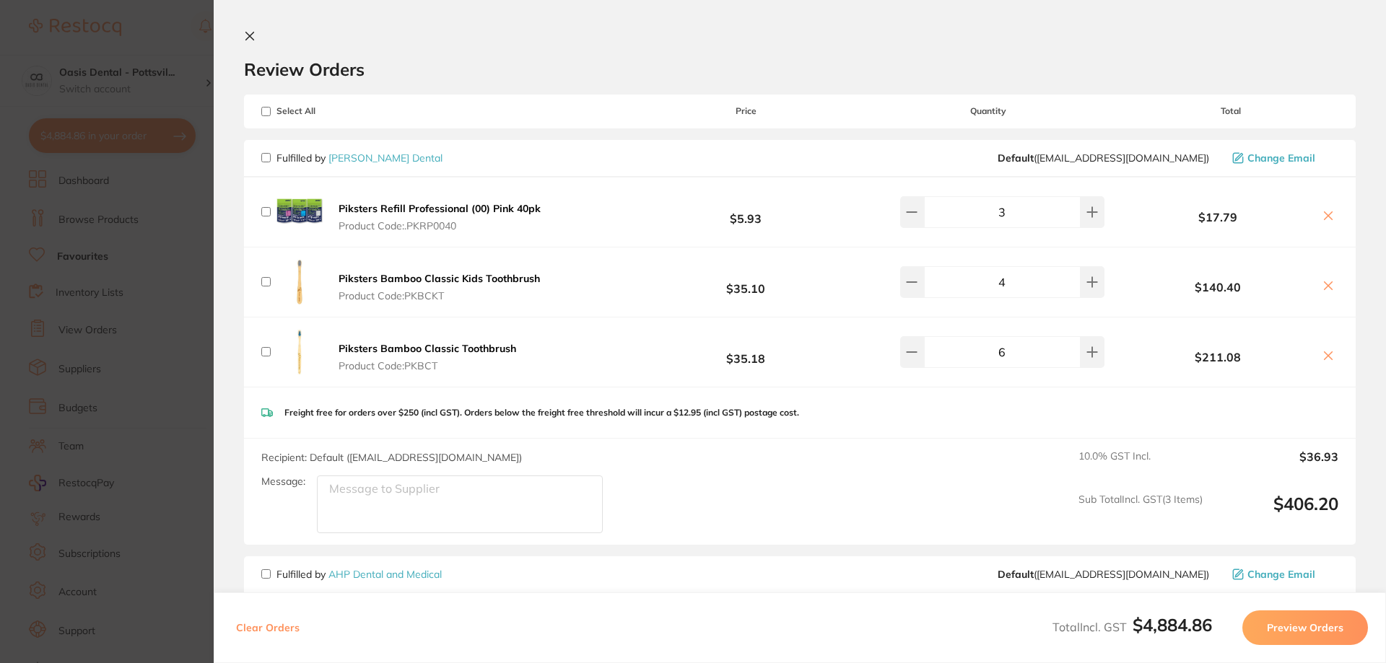
checkbox input "false"
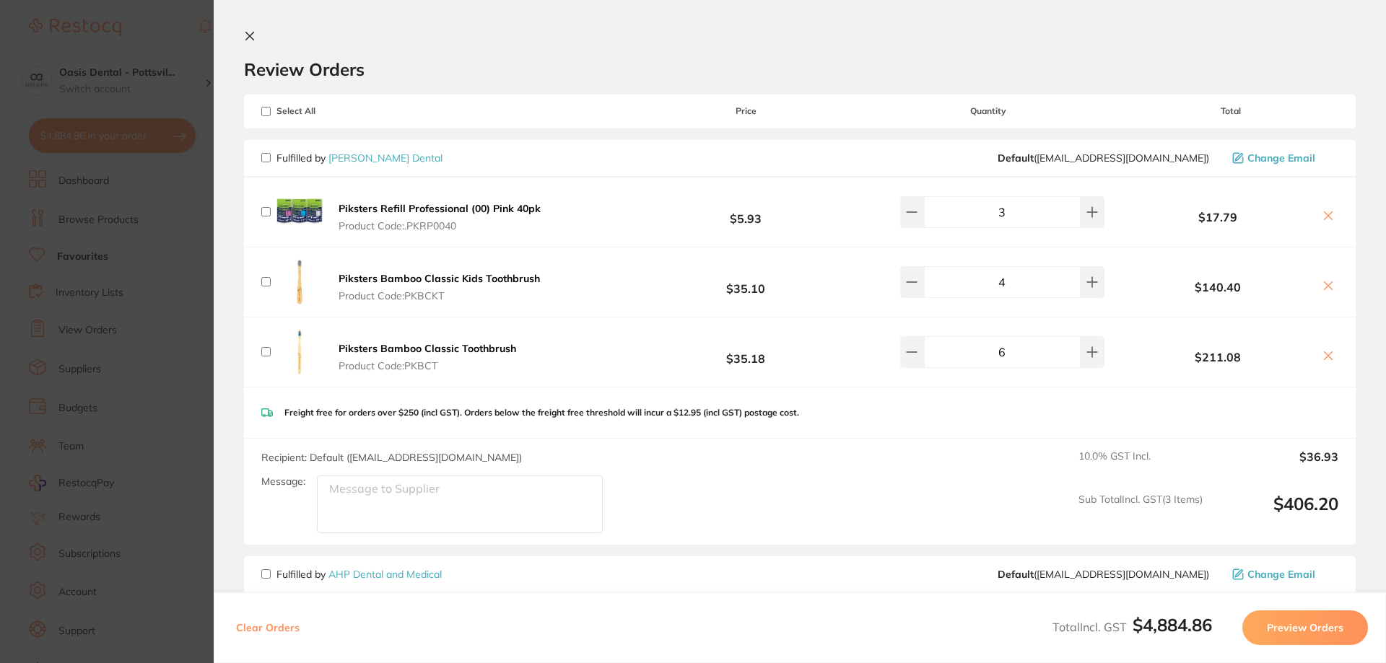
checkbox input "false"
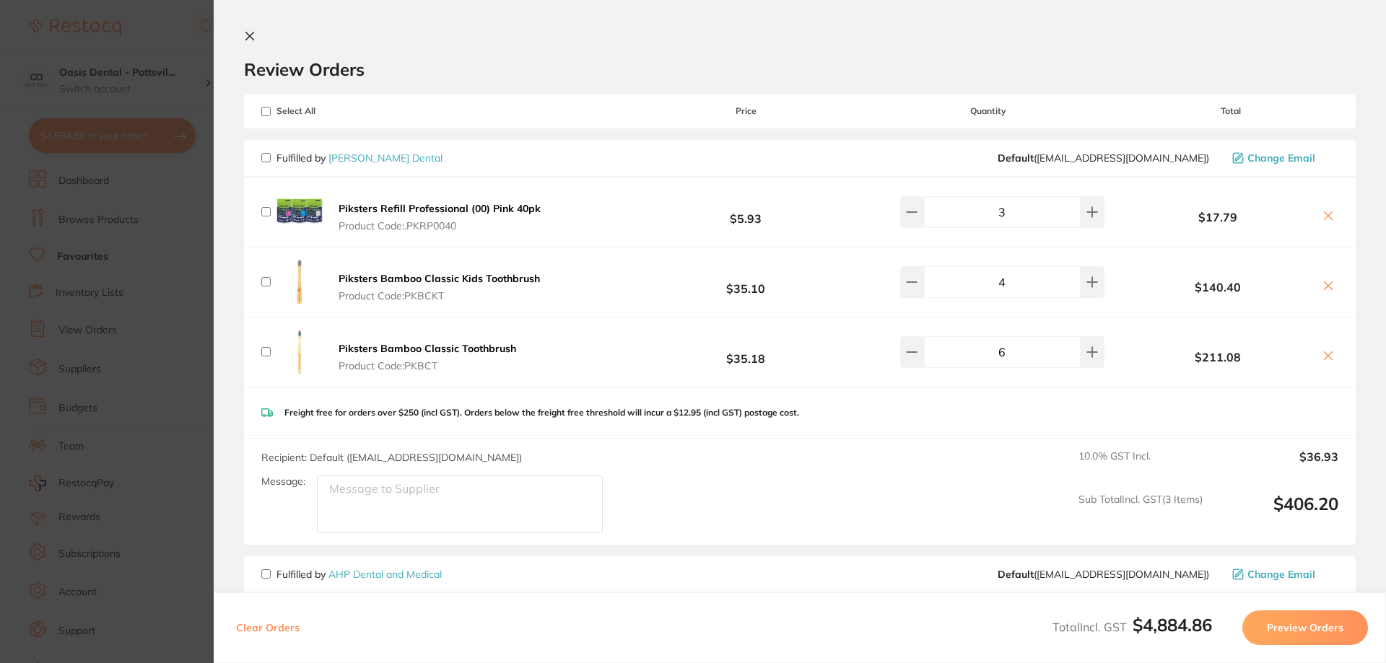
checkbox input "false"
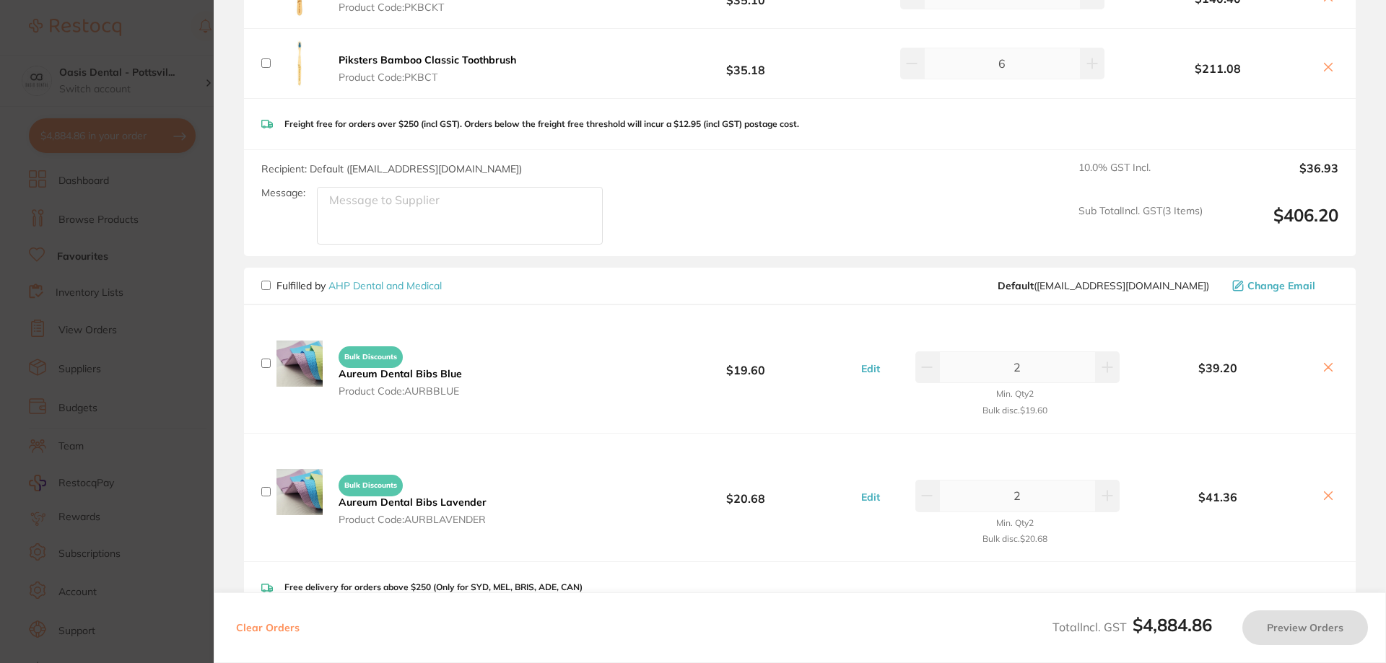
scroll to position [505, 0]
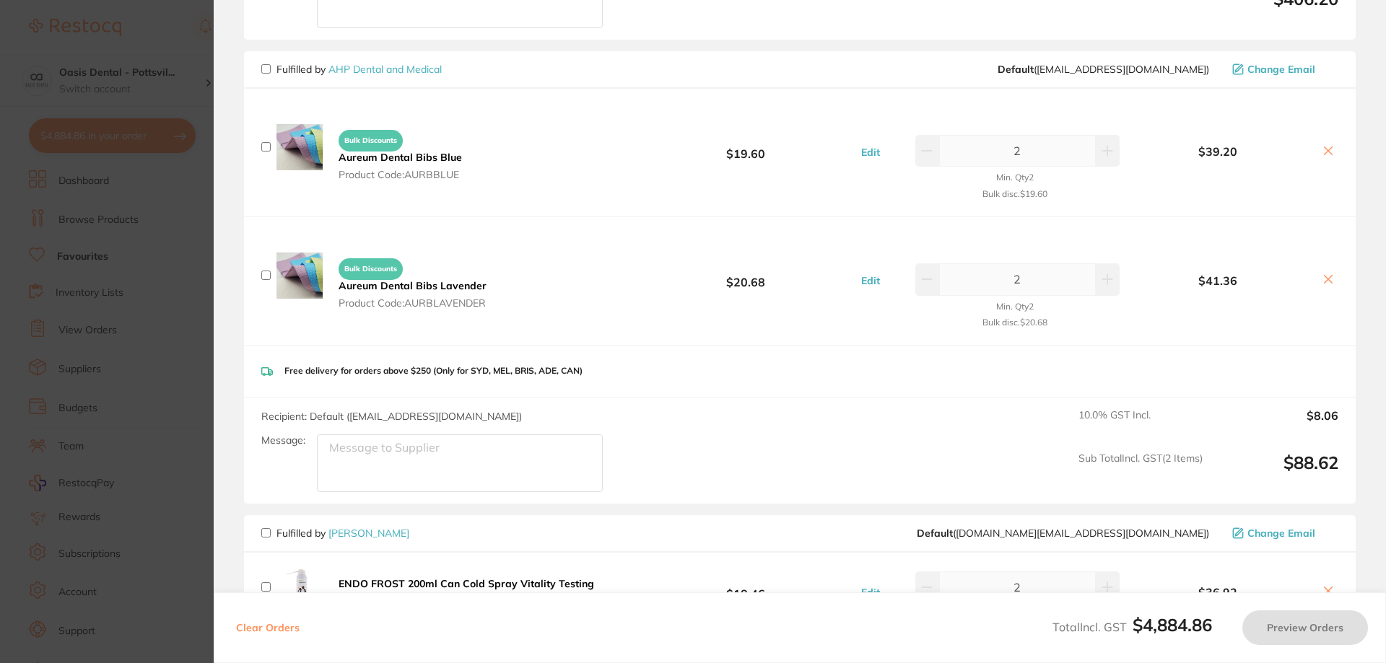
click at [265, 69] on input "checkbox" at bounding box center [265, 68] width 9 height 9
checkbox input "true"
click at [1308, 629] on button "Preview Orders" at bounding box center [1305, 628] width 126 height 35
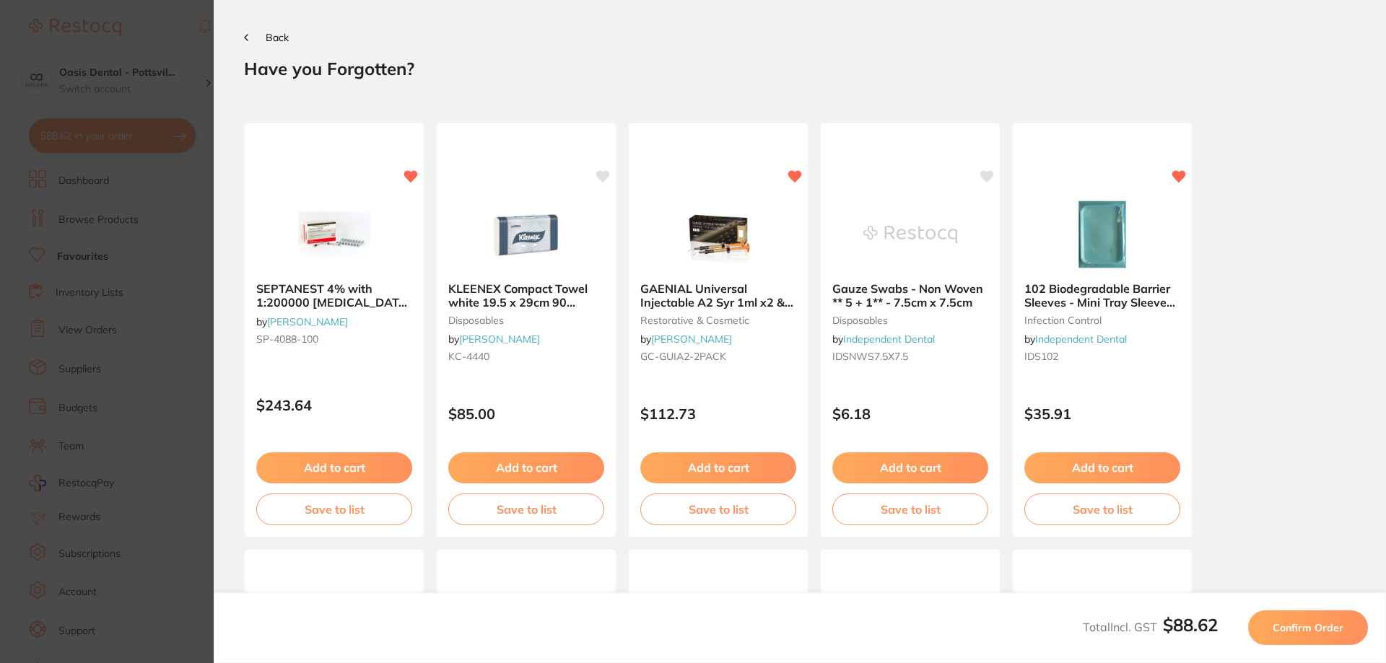
scroll to position [0, 0]
click at [1304, 625] on span "Confirm Order" at bounding box center [1308, 628] width 71 height 13
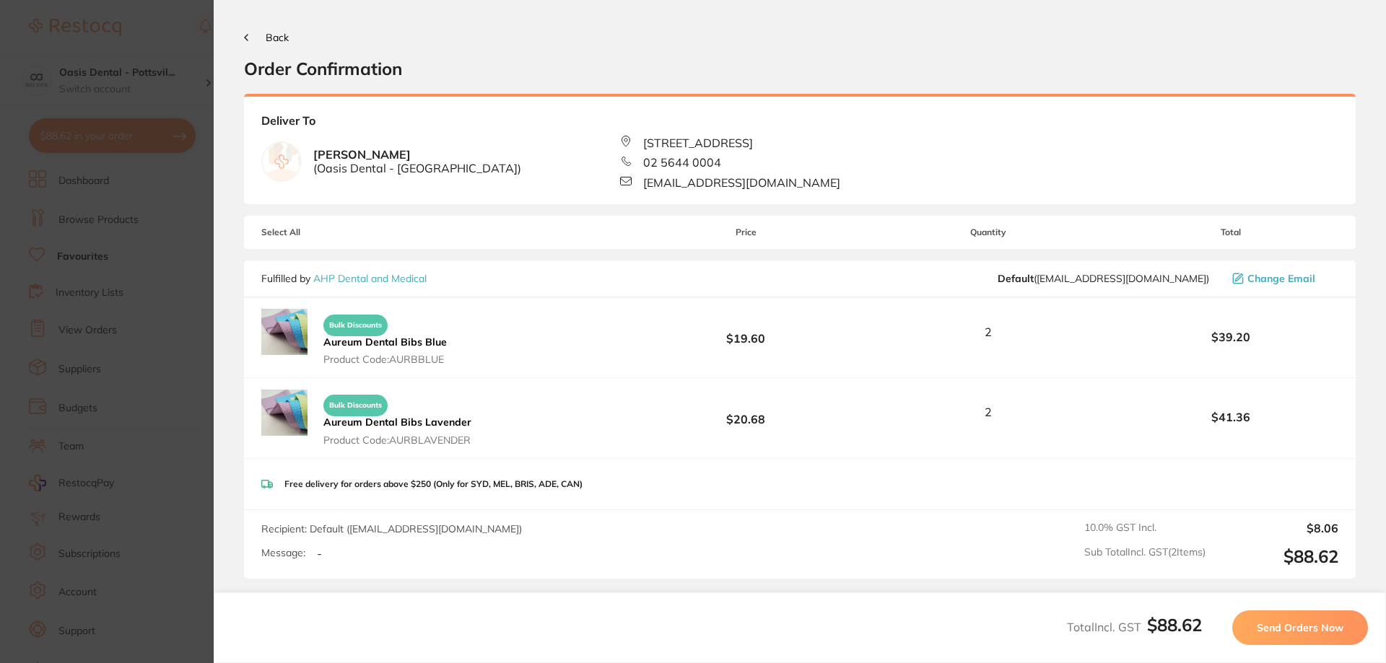
click at [1299, 629] on span "Send Orders Now" at bounding box center [1300, 628] width 87 height 13
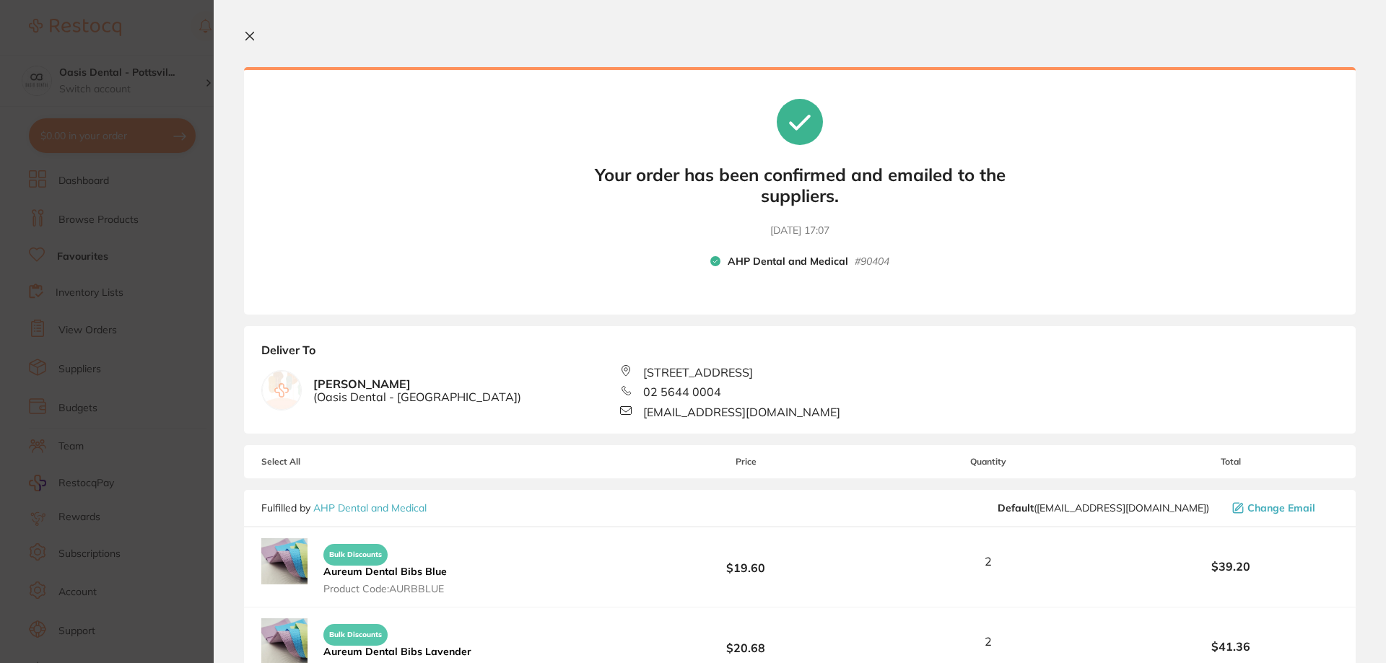
click at [252, 39] on icon at bounding box center [250, 36] width 8 height 8
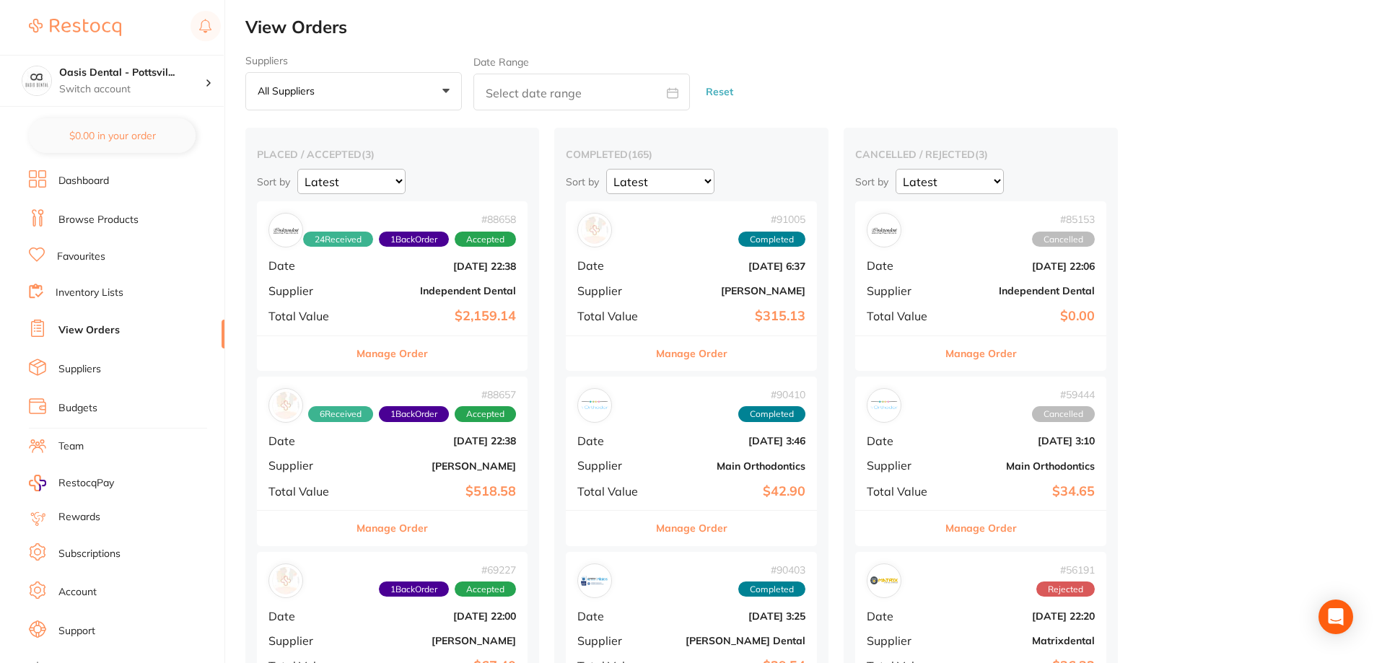
checkbox input "false"
